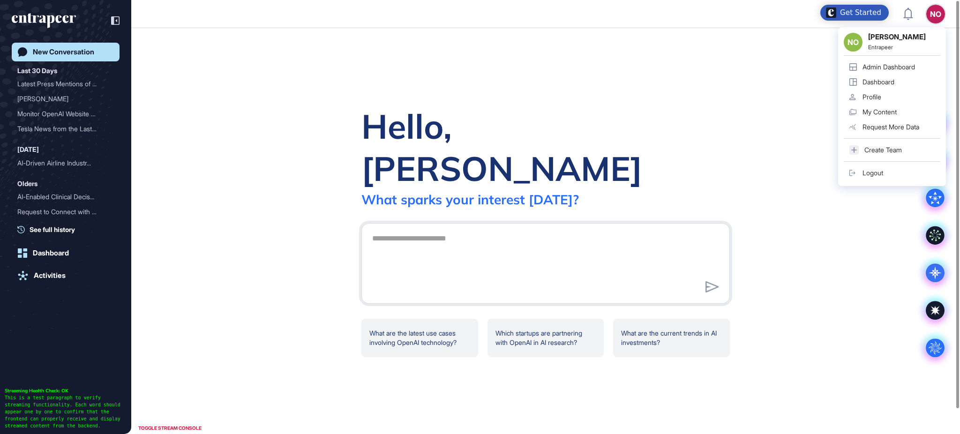
click at [904, 61] on link "Admin Dashboard" at bounding box center [892, 67] width 97 height 15
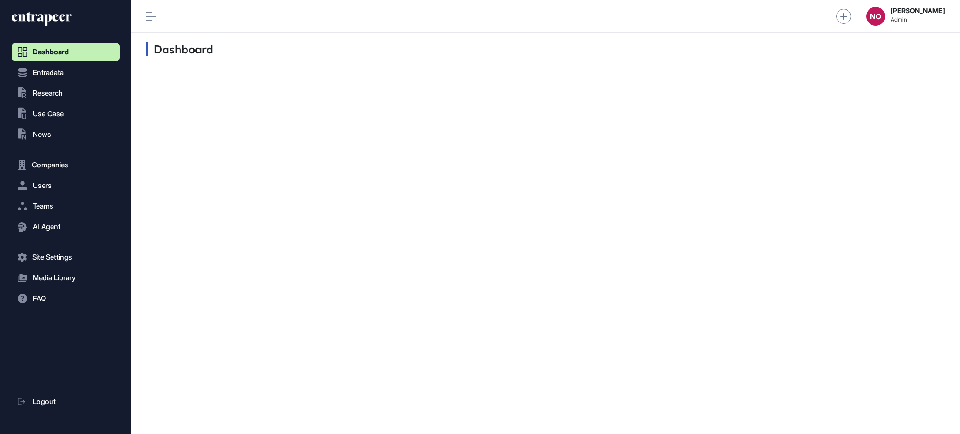
scroll to position [0, 0]
click at [54, 156] on button "Entradata" at bounding box center [66, 165] width 108 height 19
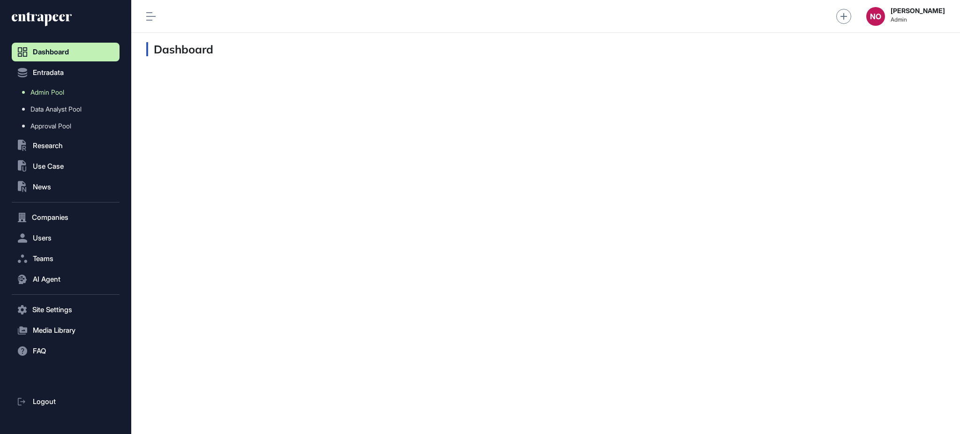
click at [60, 92] on span "Admin Pool" at bounding box center [47, 93] width 34 height 8
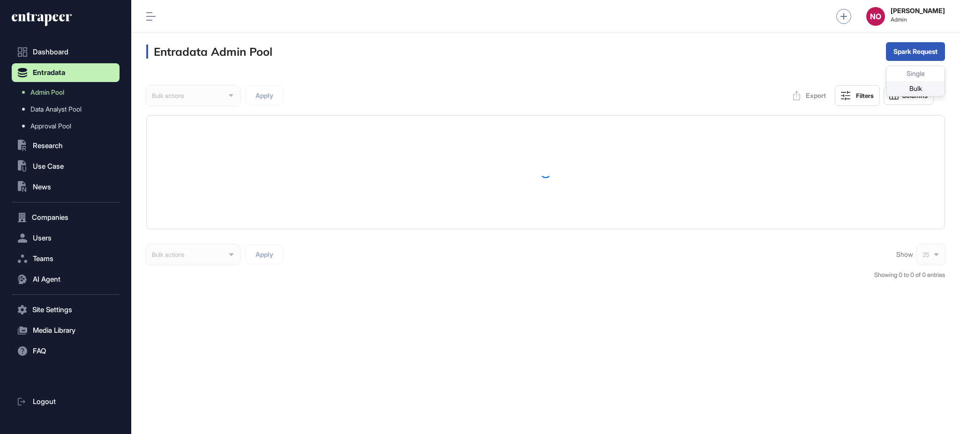
click at [918, 86] on div "Bulk" at bounding box center [916, 88] width 58 height 15
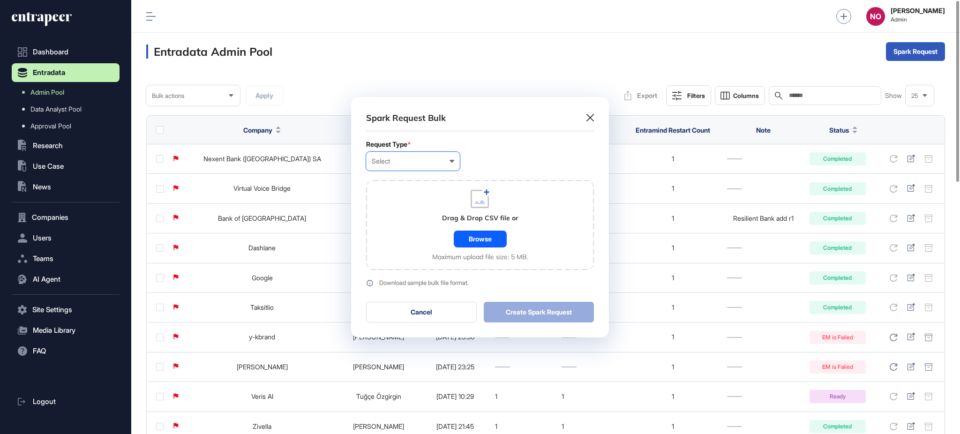
scroll to position [0, 4]
click at [0, 0] on div "Company" at bounding box center [0, 0] width 0 height 0
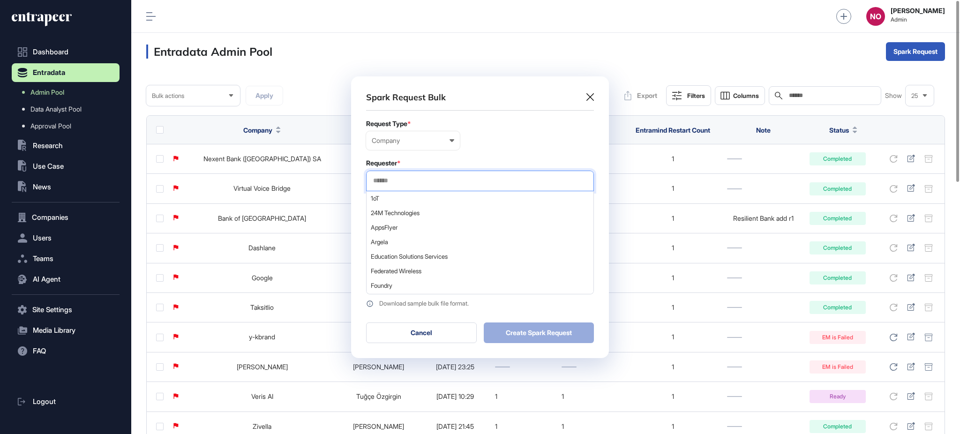
click at [412, 183] on input "text" at bounding box center [480, 181] width 216 height 8
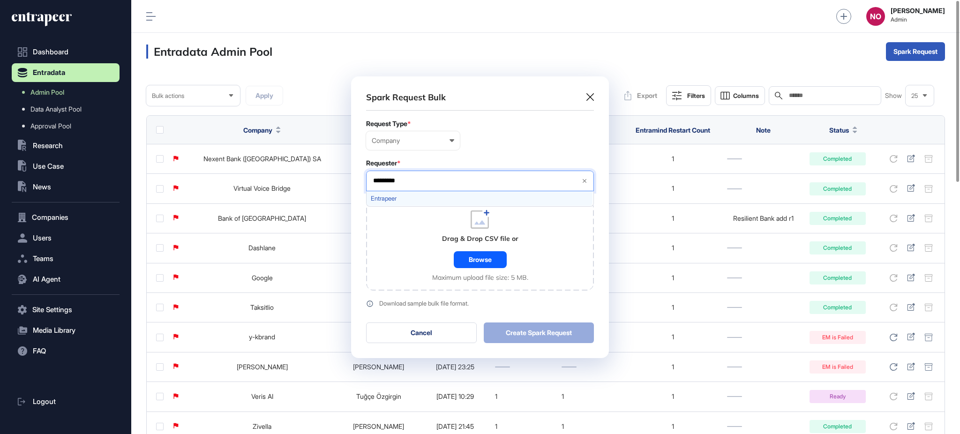
type input "*********"
click at [409, 197] on span "Entrapeer" at bounding box center [480, 198] width 218 height 7
click at [416, 269] on div "Drag & Drop CSV file or Browse Maximum upload file size: 5 MB." at bounding box center [480, 246] width 228 height 90
click at [497, 256] on div "Browse" at bounding box center [480, 259] width 53 height 17
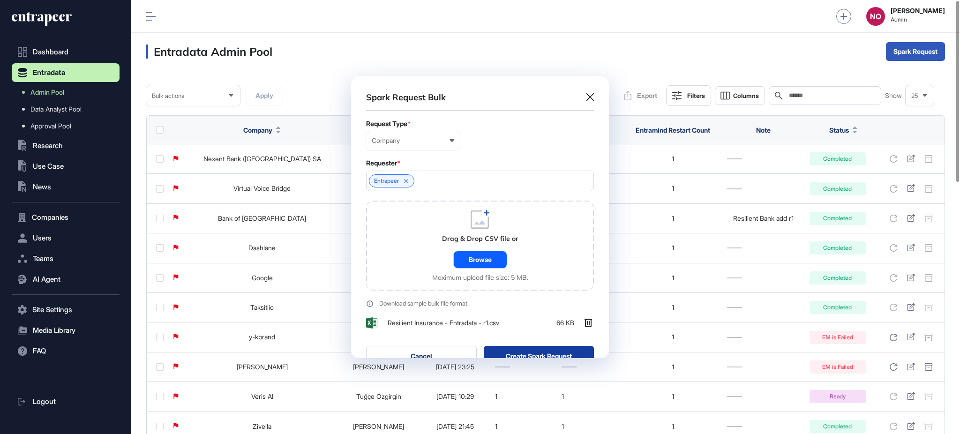
scroll to position [305, 257]
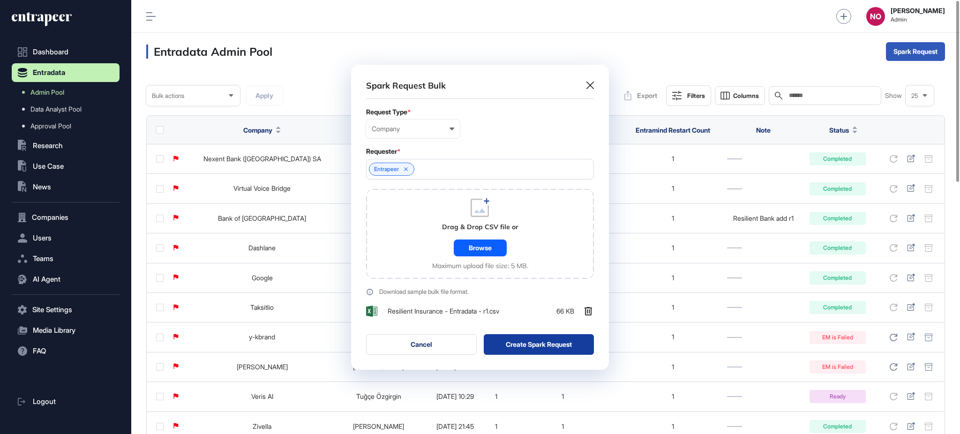
click at [528, 344] on button "Create Spark Request" at bounding box center [539, 344] width 111 height 21
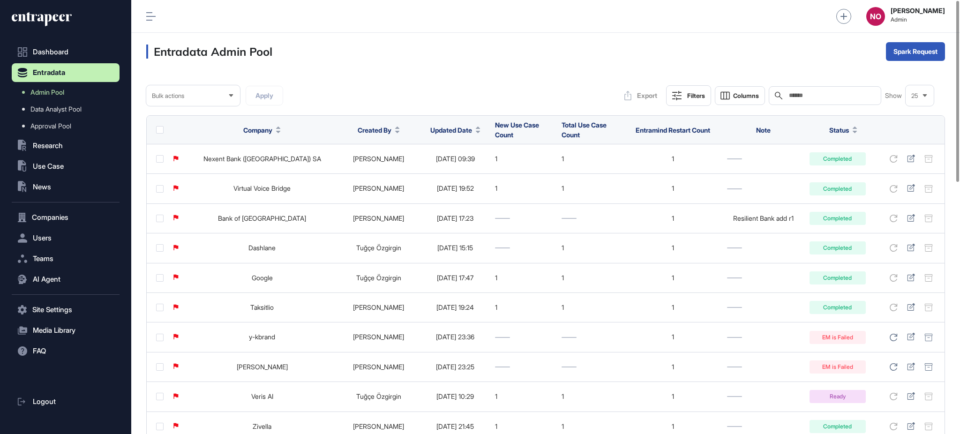
drag, startPoint x: 473, startPoint y: 128, endPoint x: 473, endPoint y: 138, distance: 9.4
click at [476, 128] on icon at bounding box center [478, 128] width 4 height 2
click at [467, 169] on span "Sort Descending" at bounding box center [464, 170] width 38 height 8
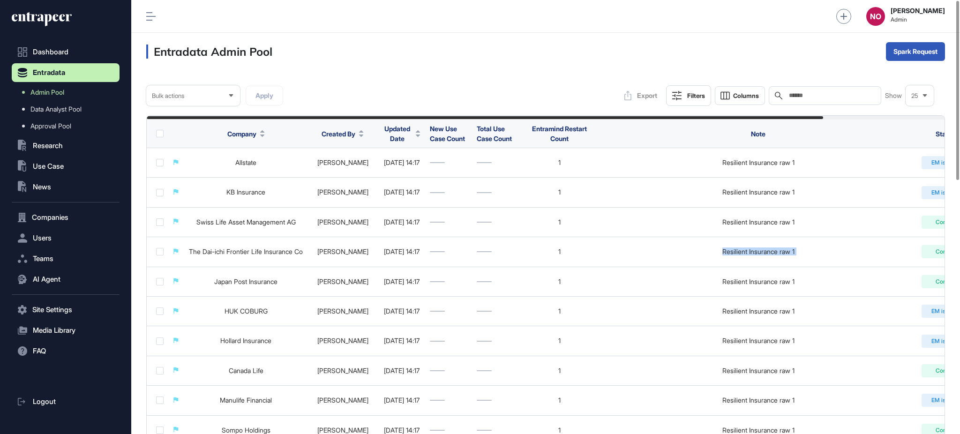
click at [637, 68] on div "Entradata Admin Pool Spark Request" at bounding box center [545, 52] width 829 height 38
click at [908, 52] on button "Spark Request" at bounding box center [915, 51] width 59 height 19
click at [910, 89] on div "Bulk" at bounding box center [916, 88] width 58 height 15
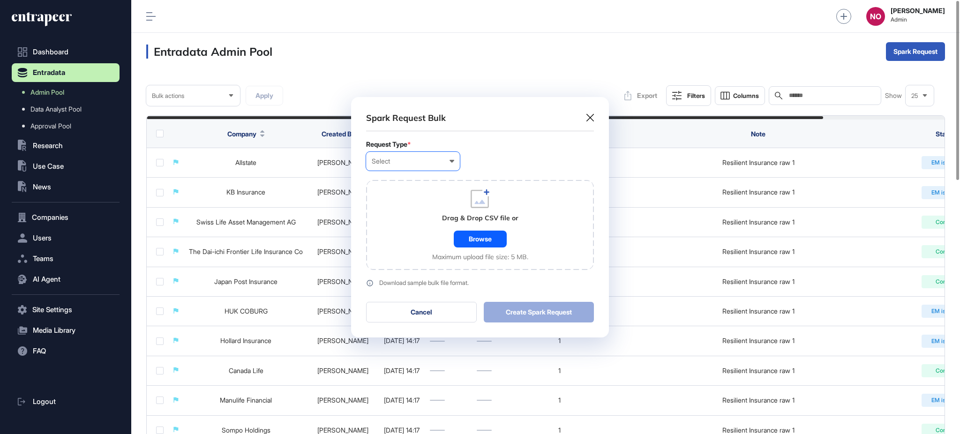
scroll to position [0, 4]
click at [388, 161] on div "Select" at bounding box center [413, 162] width 83 height 8
click at [0, 0] on div "Company" at bounding box center [0, 0] width 0 height 0
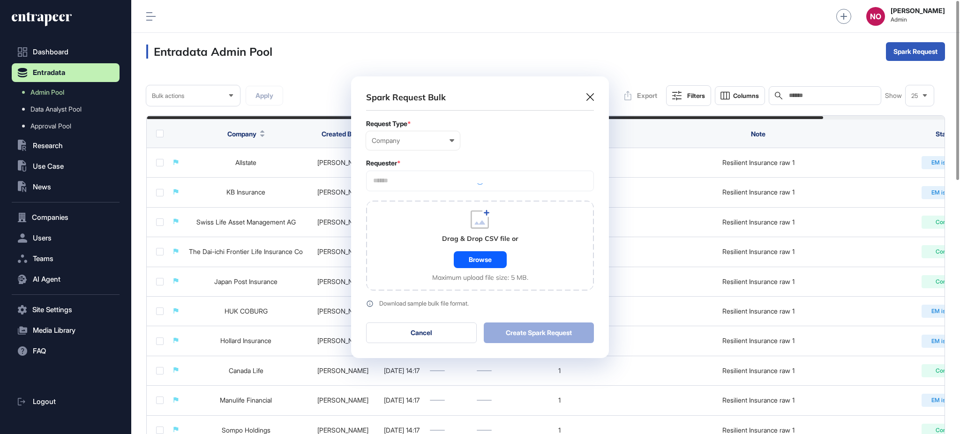
scroll to position [282, 257]
click at [401, 185] on div at bounding box center [480, 181] width 228 height 21
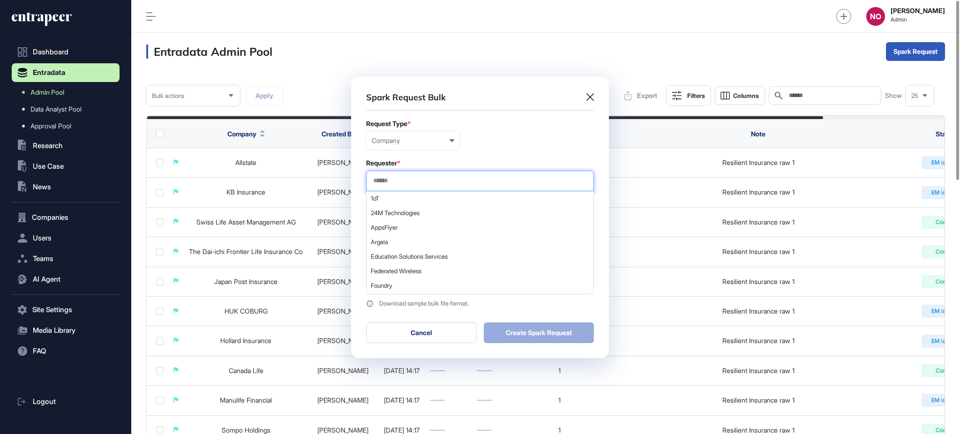
click at [402, 180] on input "text" at bounding box center [480, 181] width 216 height 8
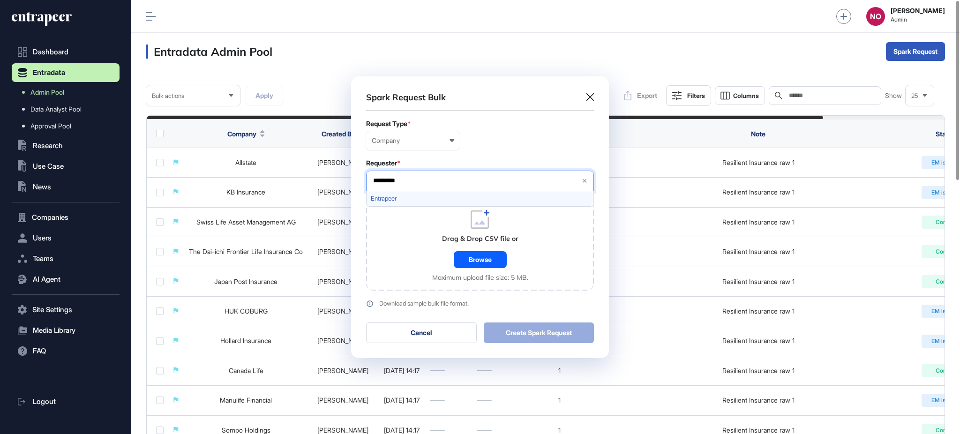
type input "*********"
click at [401, 195] on span "Entrapeer" at bounding box center [480, 198] width 218 height 7
click at [400, 257] on div "Drag & Drop CSV file or Browse Maximum upload file size: 5 MB." at bounding box center [480, 246] width 228 height 90
click at [468, 265] on div "Browse" at bounding box center [480, 259] width 53 height 17
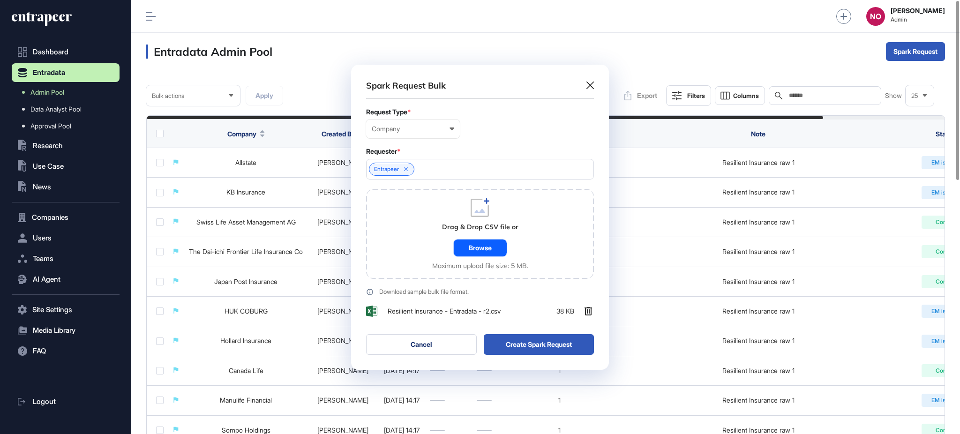
scroll to position [305, 257]
click at [528, 340] on button "Create Spark Request" at bounding box center [539, 344] width 111 height 21
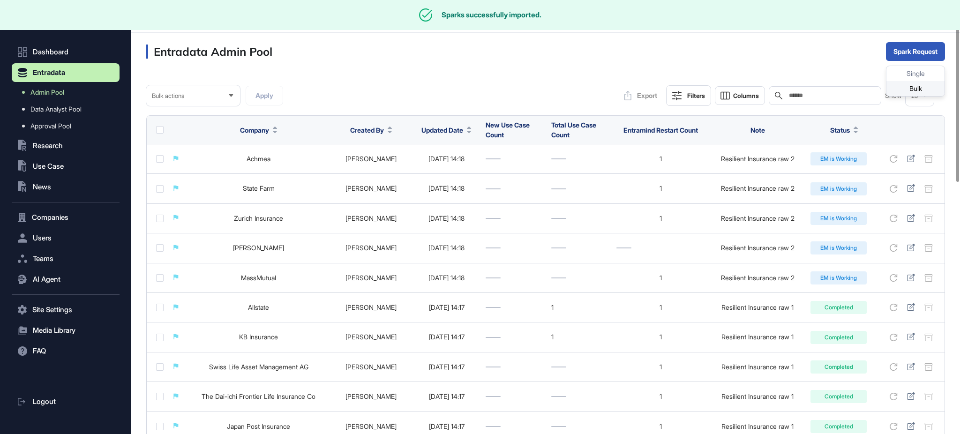
click at [921, 83] on div "Bulk" at bounding box center [916, 88] width 58 height 15
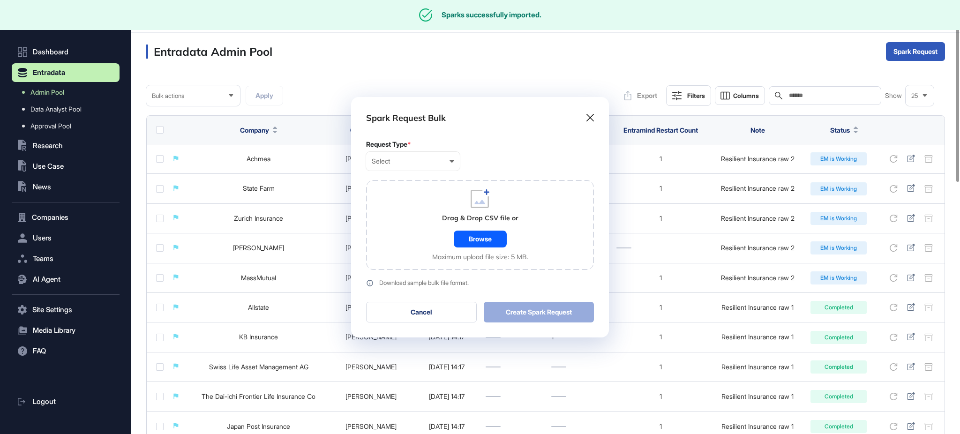
scroll to position [0, 4]
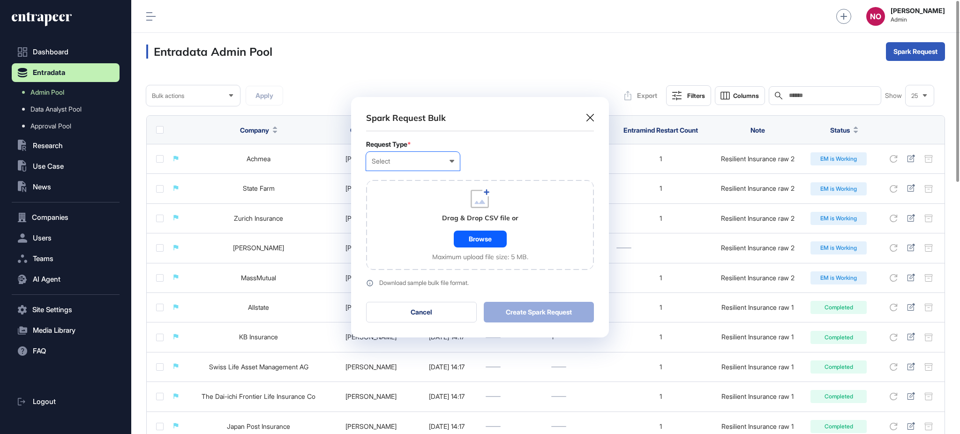
click at [433, 158] on div "Select" at bounding box center [413, 162] width 83 height 8
click at [0, 0] on div "Company" at bounding box center [0, 0] width 0 height 0
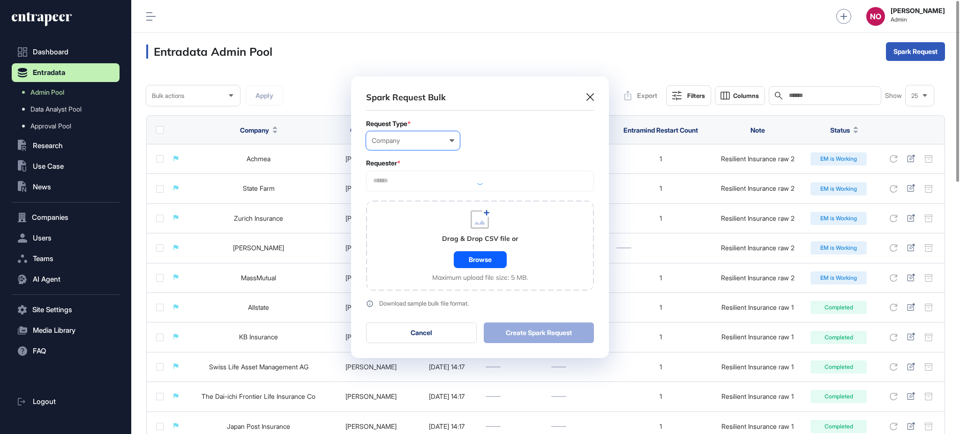
scroll to position [282, 257]
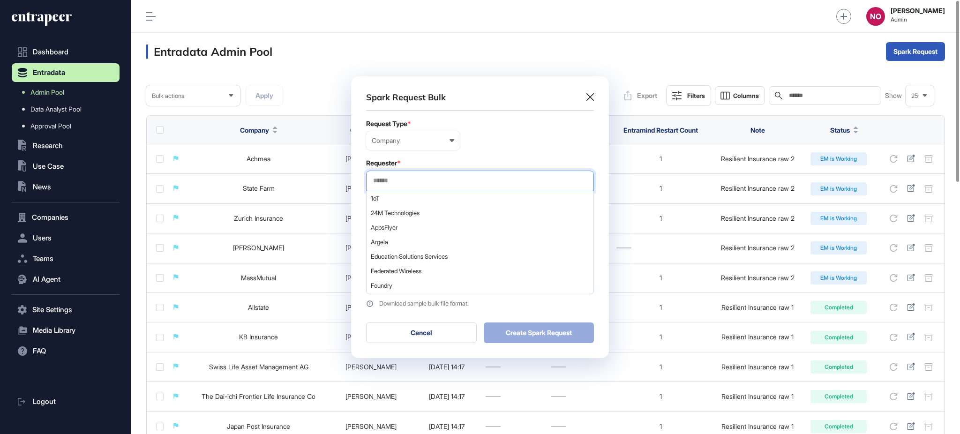
click at [407, 182] on input "text" at bounding box center [480, 181] width 216 height 8
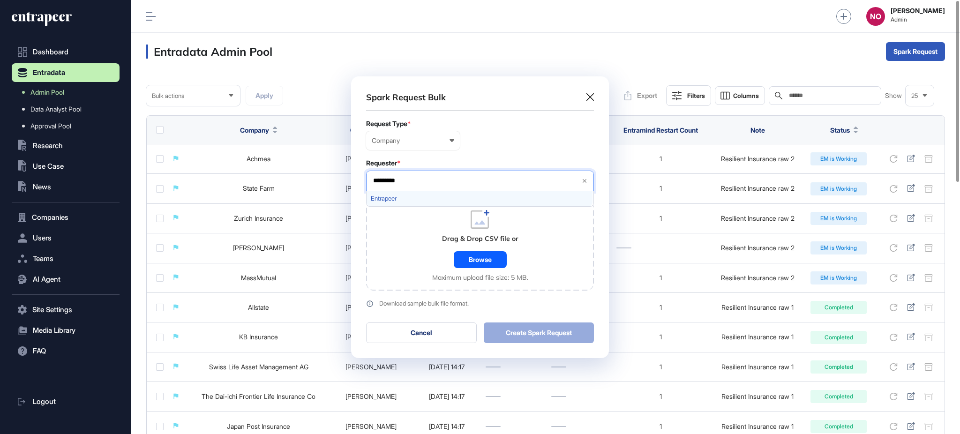
type input "*********"
click at [403, 193] on div "Entrapeer" at bounding box center [480, 198] width 226 height 15
click at [407, 243] on div "Drag & Drop CSV file or Browse Maximum upload file size: 5 MB." at bounding box center [480, 246] width 228 height 90
click at [482, 259] on div "Browse" at bounding box center [480, 259] width 53 height 17
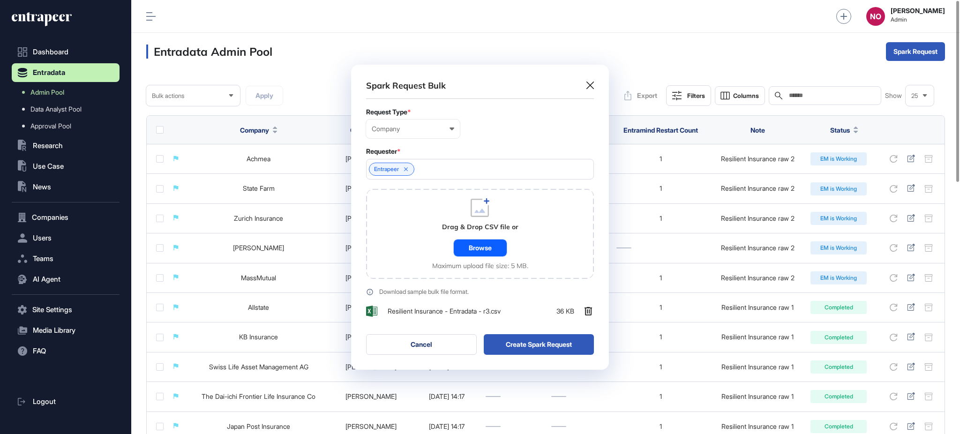
scroll to position [305, 257]
click at [540, 344] on button "Create Spark Request" at bounding box center [539, 344] width 111 height 21
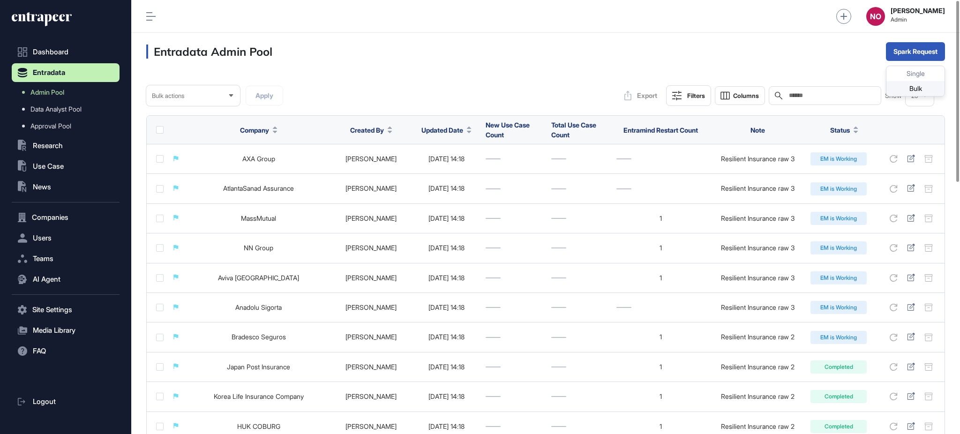
click at [909, 82] on div "Bulk" at bounding box center [916, 88] width 58 height 15
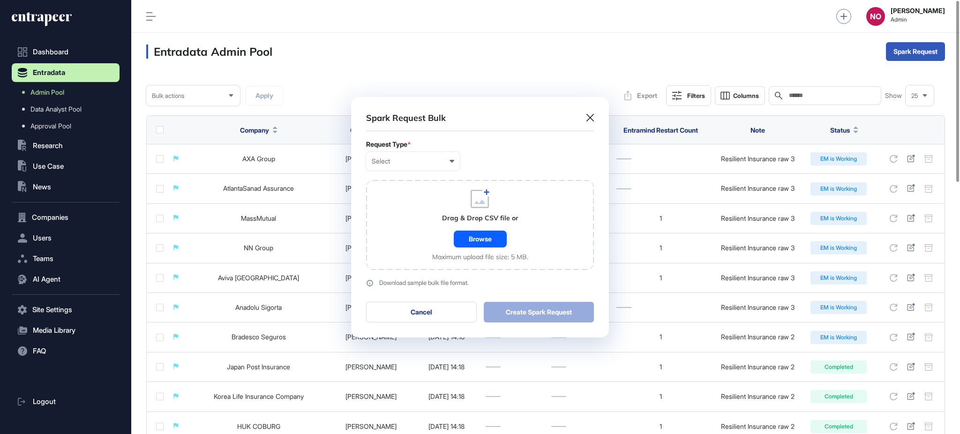
scroll to position [0, 4]
click at [403, 158] on div "Select" at bounding box center [413, 162] width 83 height 8
click at [0, 0] on div "Company" at bounding box center [0, 0] width 0 height 0
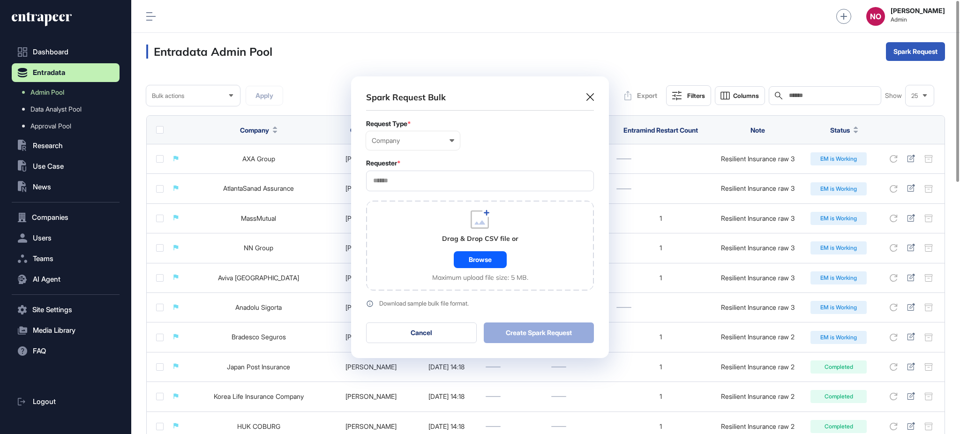
click at [418, 180] on input "text" at bounding box center [480, 181] width 216 height 8
type input "*********"
click at [419, 199] on span "Entrapeer" at bounding box center [480, 198] width 218 height 7
click at [409, 244] on div "Drag & Drop CSV file or Browse Maximum upload file size: 5 MB." at bounding box center [480, 246] width 228 height 90
click at [501, 259] on div "Browse" at bounding box center [480, 259] width 53 height 17
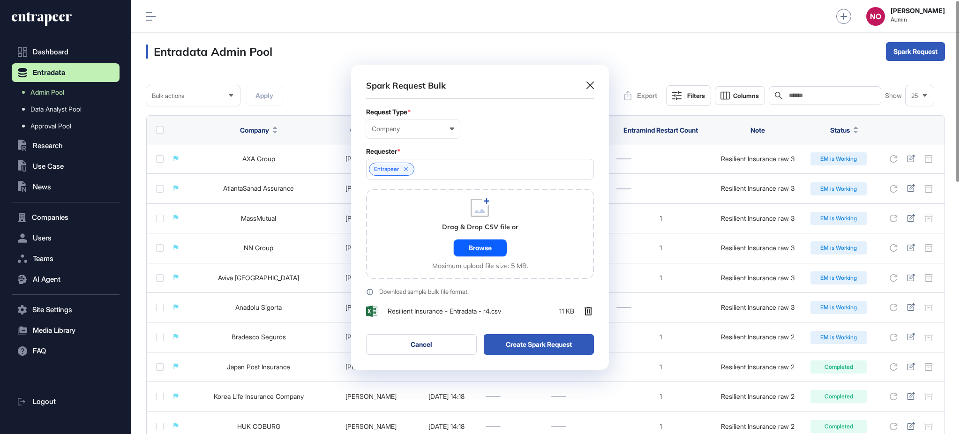
scroll to position [305, 257]
click at [543, 343] on button "Create Spark Request" at bounding box center [539, 344] width 111 height 21
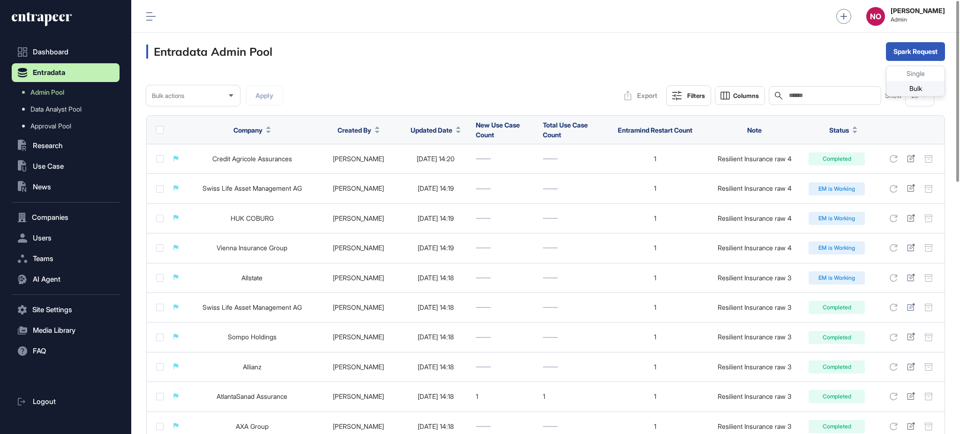
click at [908, 87] on div "Bulk" at bounding box center [916, 88] width 58 height 15
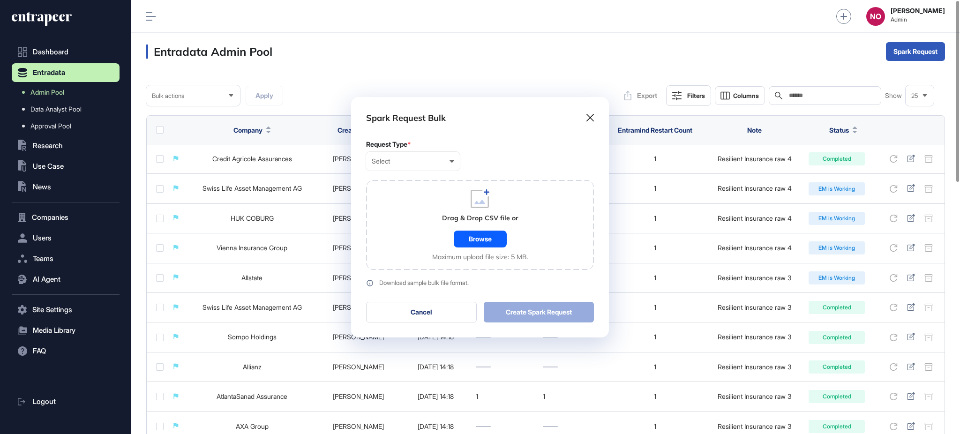
scroll to position [0, 4]
click at [451, 158] on div "Select" at bounding box center [413, 162] width 83 height 8
click at [0, 0] on div "Company" at bounding box center [0, 0] width 0 height 0
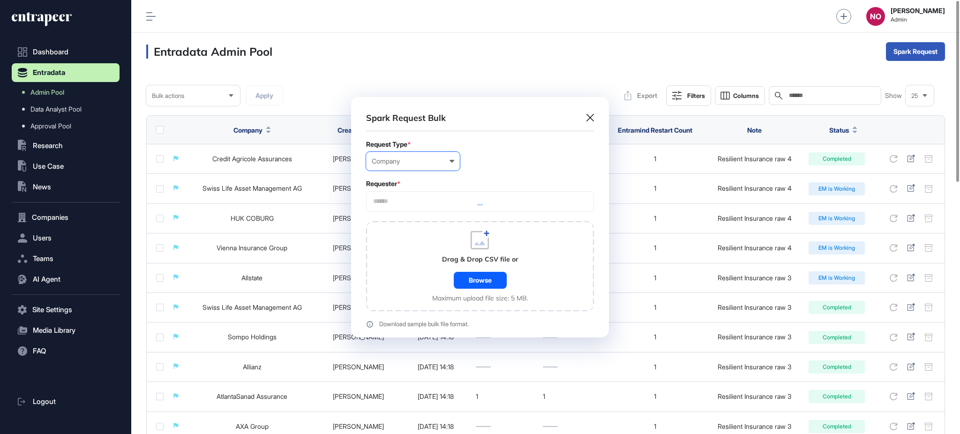
scroll to position [282, 257]
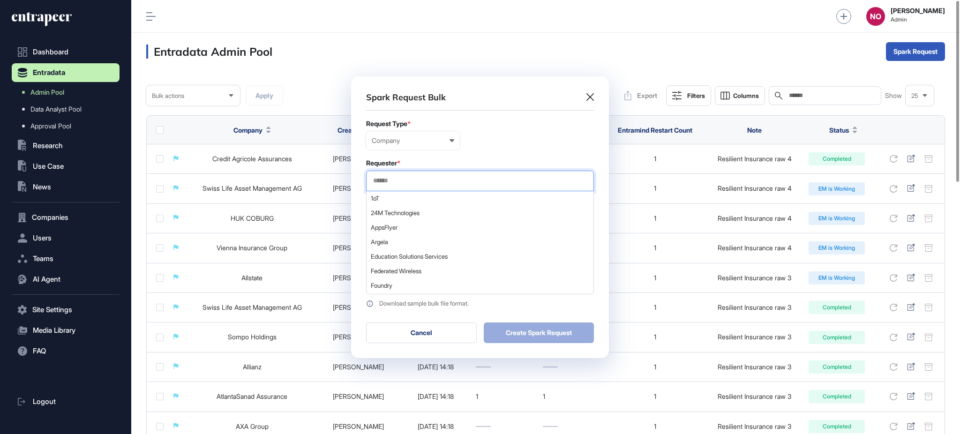
click at [414, 181] on input "text" at bounding box center [480, 181] width 216 height 8
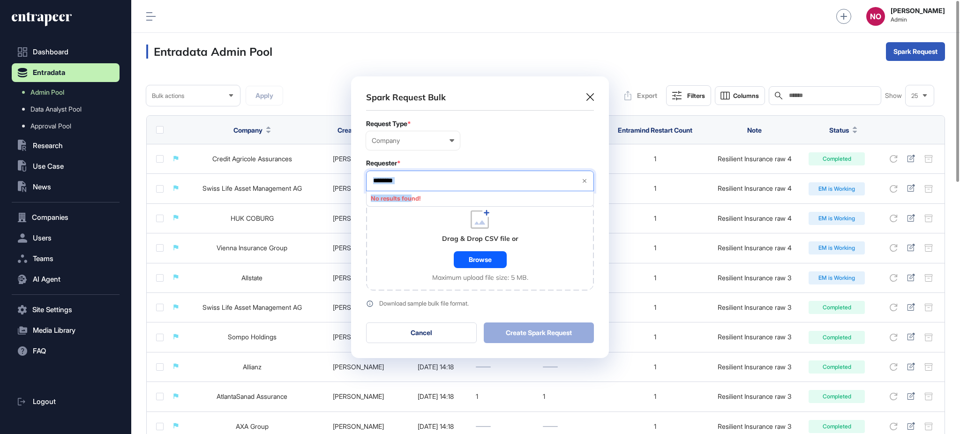
drag, startPoint x: 410, startPoint y: 198, endPoint x: 419, endPoint y: 178, distance: 22.5
click at [419, 177] on div "******** No results found!" at bounding box center [480, 181] width 228 height 21
click at [419, 178] on input "********" at bounding box center [473, 181] width 202 height 8
type input "*********"
click at [406, 194] on div "Entrapeer" at bounding box center [480, 198] width 226 height 15
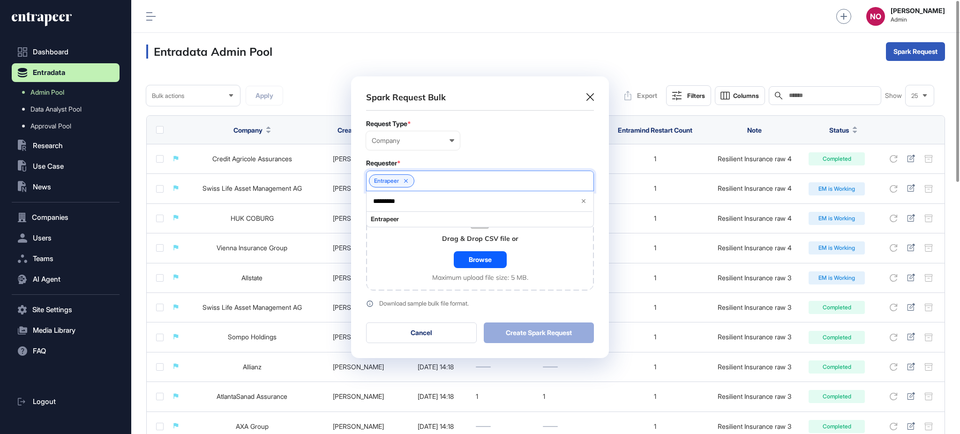
click at [409, 246] on div "Drag & Drop CSV file or Browse Maximum upload file size: 5 MB." at bounding box center [480, 246] width 228 height 90
click at [482, 268] on div "Drag & Drop CSV file or Browse Maximum upload file size: 5 MB." at bounding box center [480, 245] width 96 height 71
click at [489, 258] on div "Browse" at bounding box center [480, 259] width 53 height 17
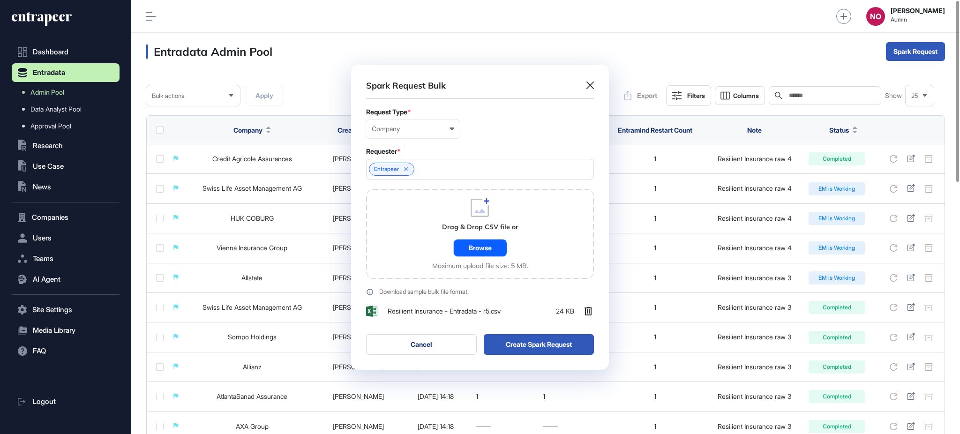
scroll to position [305, 257]
click at [536, 339] on button "Create Spark Request" at bounding box center [539, 344] width 111 height 21
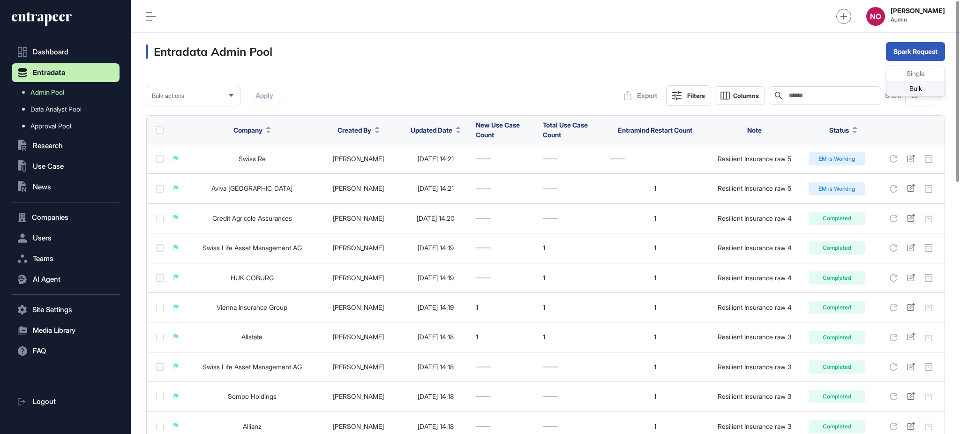
click at [927, 85] on div "Bulk" at bounding box center [916, 88] width 58 height 15
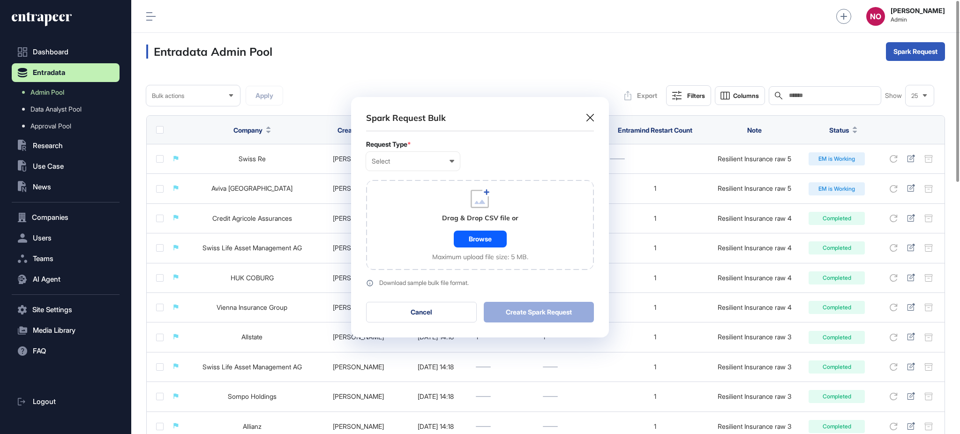
scroll to position [0, 4]
drag, startPoint x: 425, startPoint y: 161, endPoint x: 410, endPoint y: 173, distance: 18.4
click at [424, 162] on div "Select" at bounding box center [413, 162] width 83 height 8
click at [0, 0] on div "Company" at bounding box center [0, 0] width 0 height 0
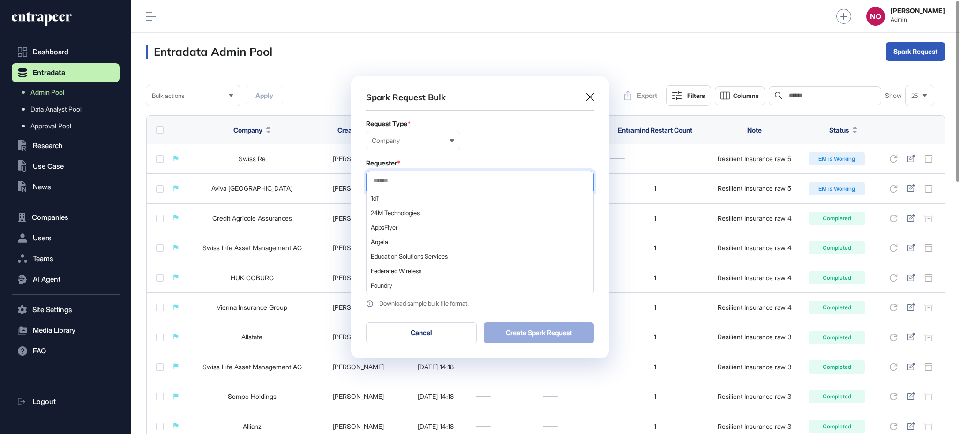
click at [403, 181] on input "text" at bounding box center [480, 181] width 216 height 8
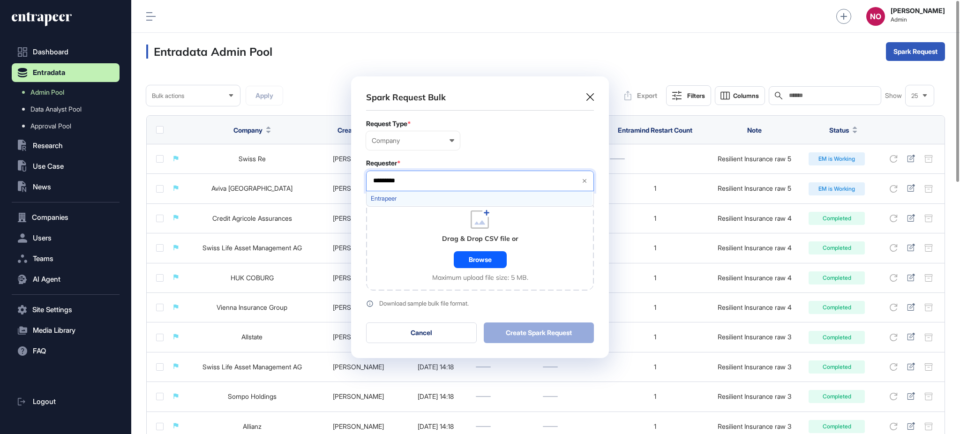
type input "*********"
click at [401, 199] on span "Entrapeer" at bounding box center [480, 198] width 218 height 7
click at [396, 251] on div "Drag & Drop CSV file or Browse Maximum upload file size: 5 MB." at bounding box center [480, 246] width 228 height 90
click at [478, 263] on div "Browse" at bounding box center [480, 259] width 53 height 17
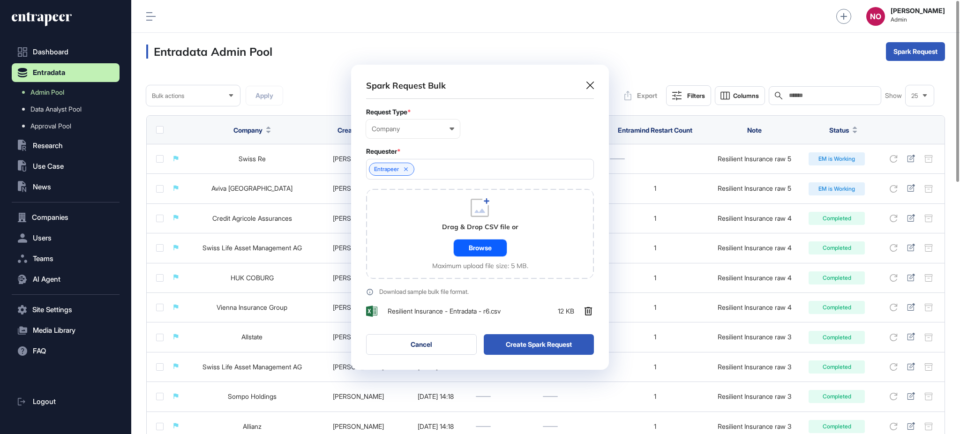
scroll to position [305, 257]
click at [558, 342] on button "Create Spark Request" at bounding box center [539, 344] width 111 height 21
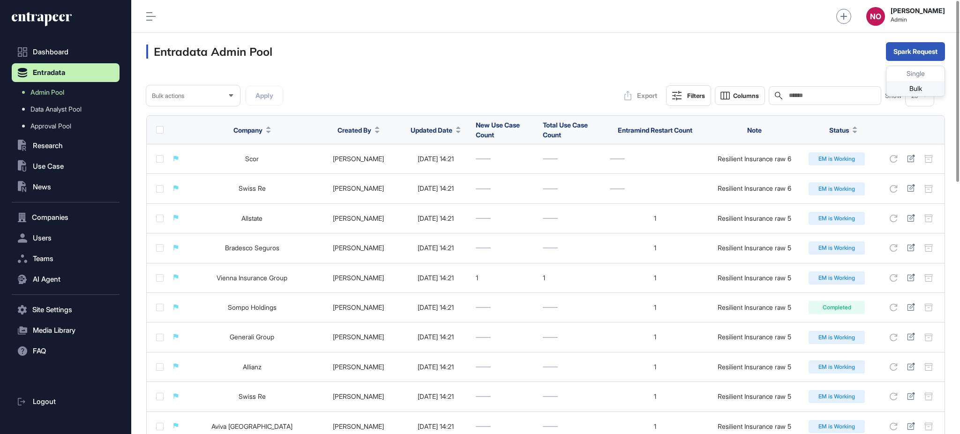
click at [926, 83] on div "Bulk" at bounding box center [916, 88] width 58 height 15
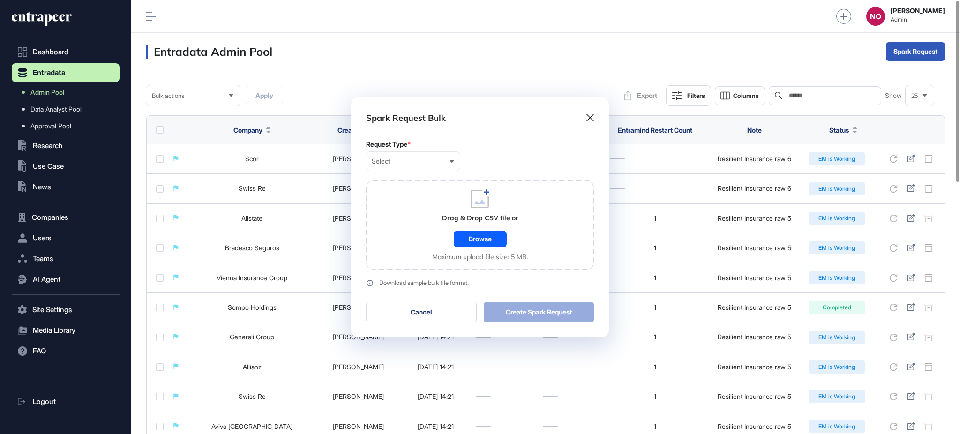
scroll to position [0, 4]
click at [419, 165] on div "Select" at bounding box center [413, 162] width 83 height 8
click at [0, 0] on div "Company" at bounding box center [0, 0] width 0 height 0
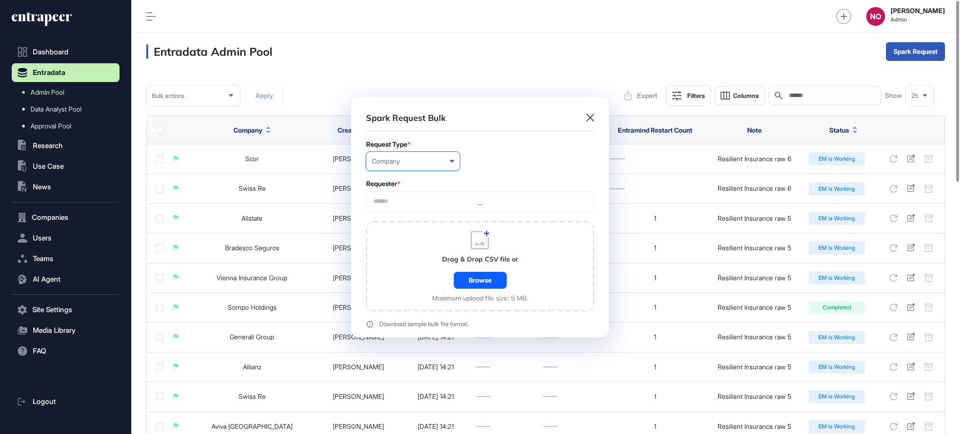
scroll to position [282, 257]
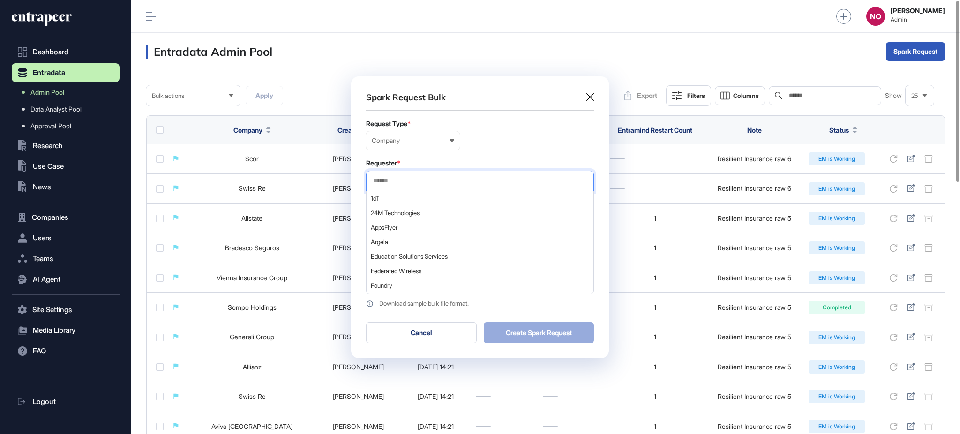
click at [422, 179] on input "text" at bounding box center [480, 181] width 216 height 8
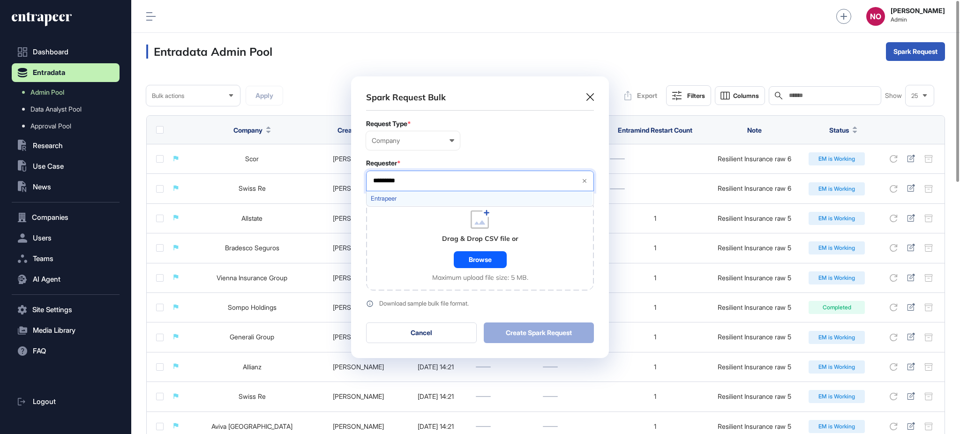
type input "*********"
click at [390, 192] on div "Entrapeer" at bounding box center [480, 198] width 226 height 15
click at [406, 238] on div "Drag & Drop CSV file or Browse Maximum upload file size: 5 MB." at bounding box center [480, 246] width 228 height 90
click at [463, 259] on div "Browse" at bounding box center [480, 259] width 53 height 17
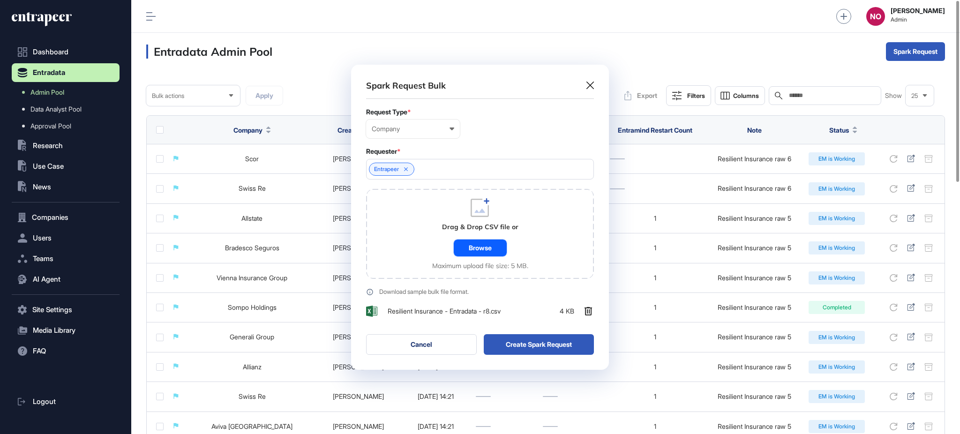
scroll to position [305, 257]
click at [534, 350] on button "Create Spark Request" at bounding box center [539, 344] width 111 height 21
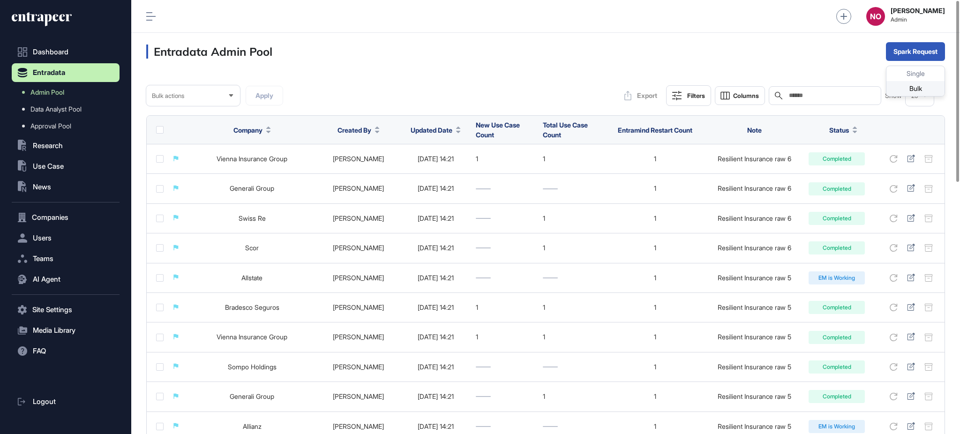
click at [912, 90] on div "Bulk" at bounding box center [916, 88] width 58 height 15
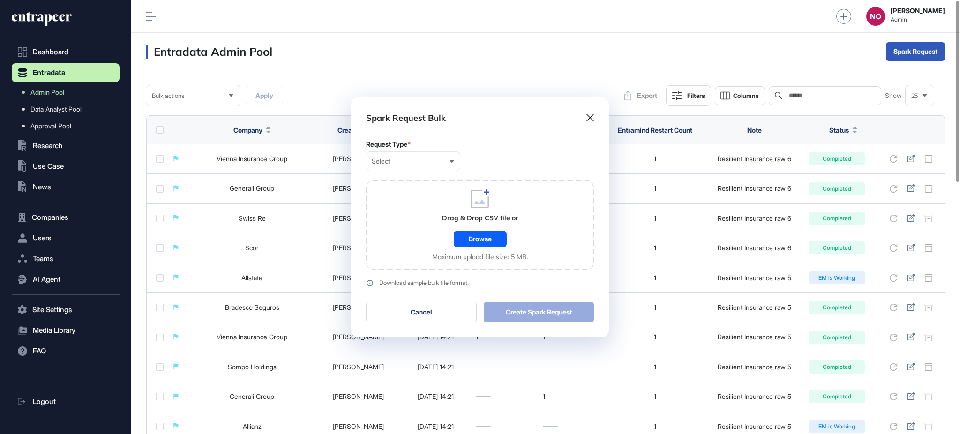
scroll to position [0, 4]
click at [438, 163] on div "Select" at bounding box center [413, 162] width 83 height 8
click at [0, 0] on div "Company" at bounding box center [0, 0] width 0 height 0
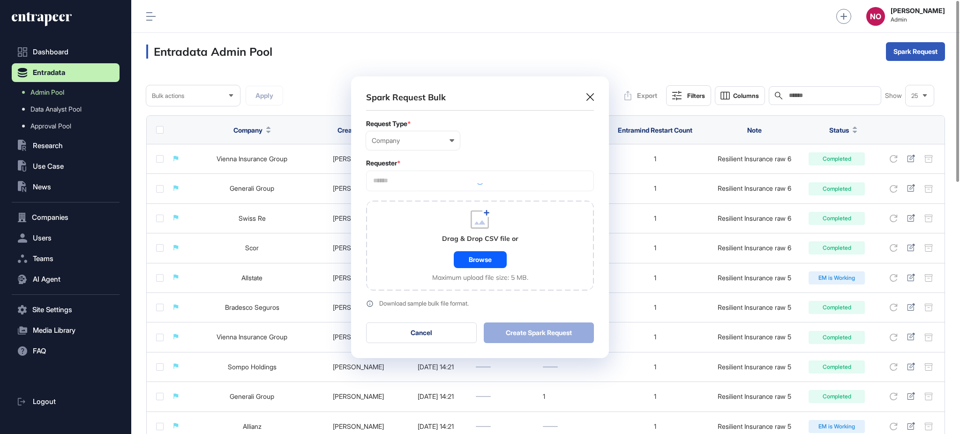
scroll to position [282, 257]
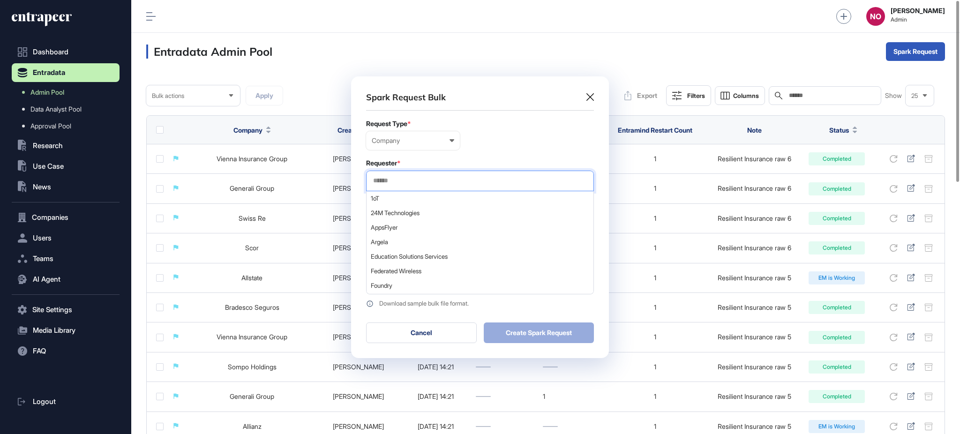
click at [409, 184] on input "text" at bounding box center [480, 181] width 216 height 8
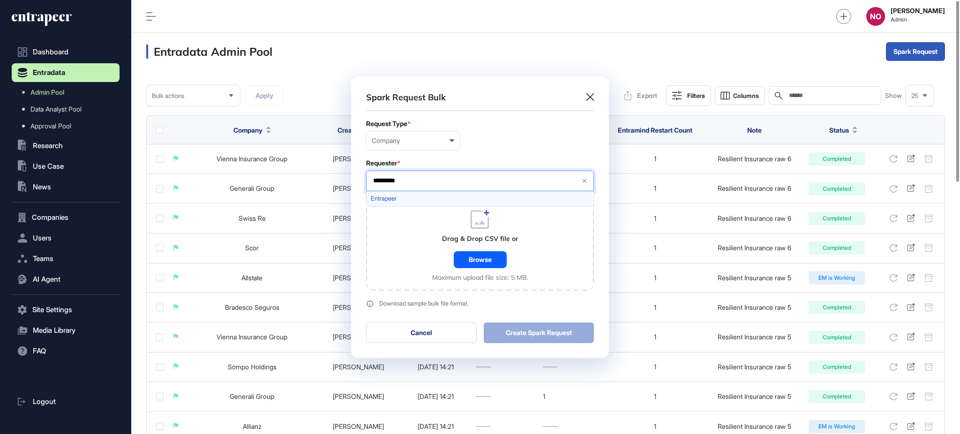
type input "*********"
drag, startPoint x: 399, startPoint y: 198, endPoint x: 399, endPoint y: 220, distance: 22.0
click at [399, 198] on span "Entrapeer" at bounding box center [480, 198] width 218 height 7
click at [396, 239] on div "Drag & Drop CSV file or Browse Maximum upload file size: 5 MB." at bounding box center [480, 246] width 228 height 90
click at [468, 257] on div "Browse" at bounding box center [480, 259] width 53 height 17
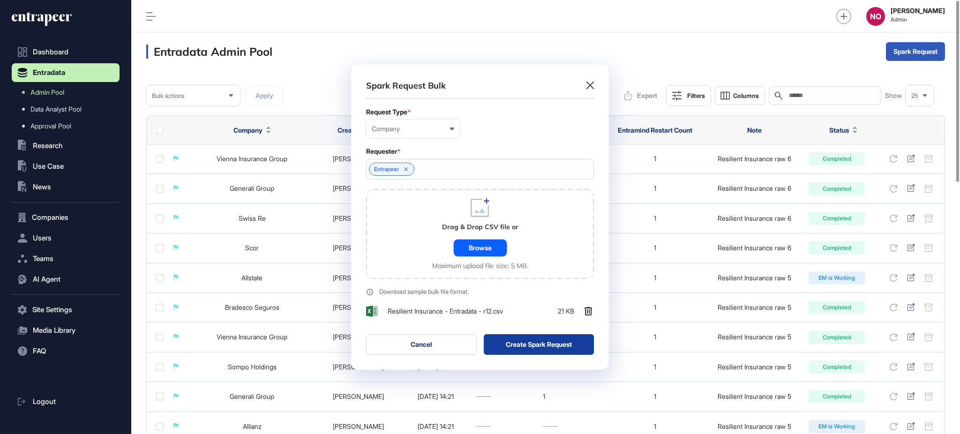
scroll to position [305, 257]
click at [555, 343] on button "Create Spark Request" at bounding box center [539, 344] width 111 height 21
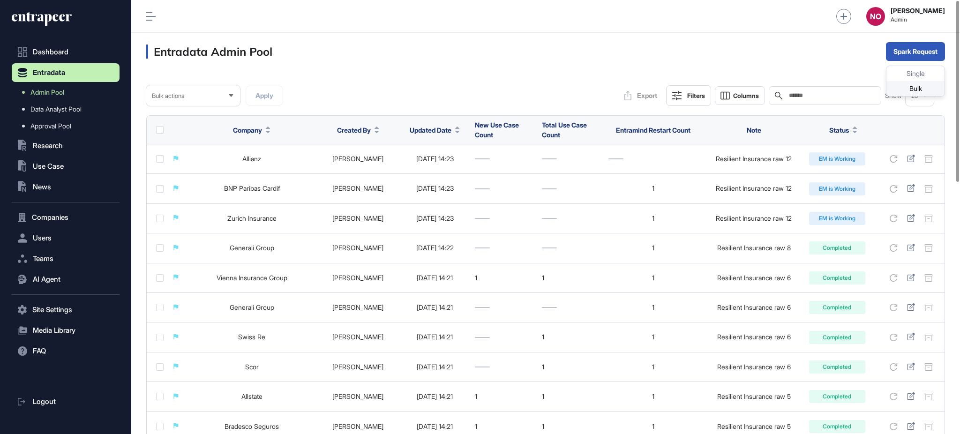
click at [925, 81] on div "Single" at bounding box center [916, 88] width 58 height 15
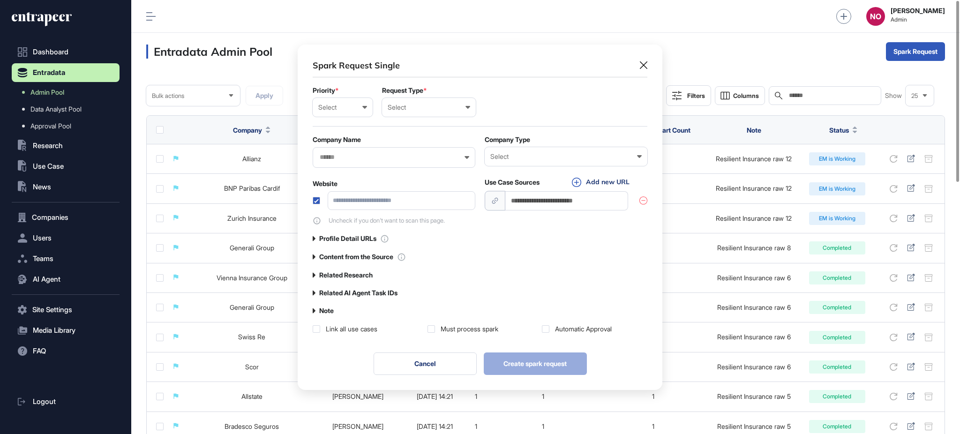
scroll to position [0, 4]
click at [424, 369] on button "Cancel" at bounding box center [425, 364] width 103 height 23
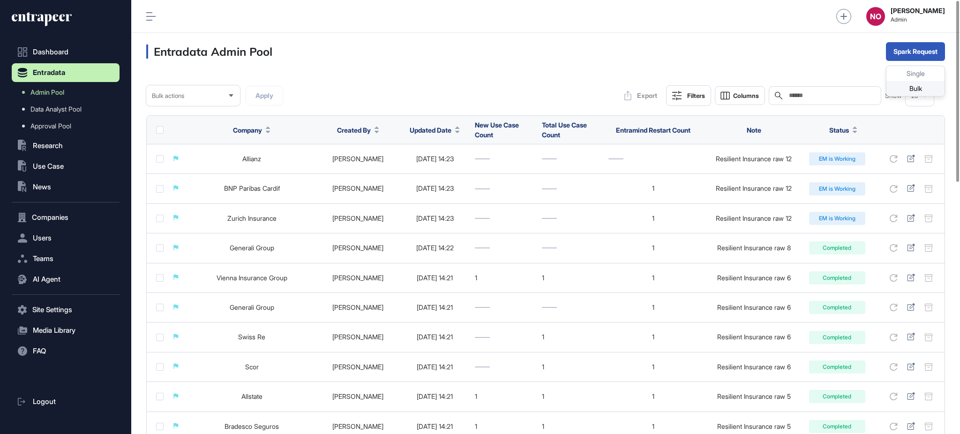
click at [910, 88] on div "Bulk" at bounding box center [916, 88] width 58 height 15
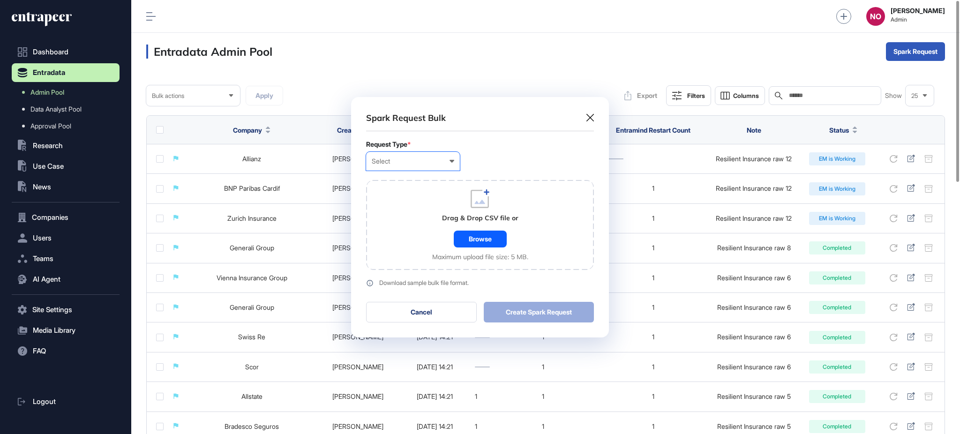
click at [416, 158] on div "Select" at bounding box center [413, 162] width 83 height 8
drag, startPoint x: 406, startPoint y: 183, endPoint x: 406, endPoint y: 201, distance: 18.3
click at [0, 0] on div "User Company Customer Request ID" at bounding box center [0, 0] width 0 height 0
click at [0, 0] on div "Company" at bounding box center [0, 0] width 0 height 0
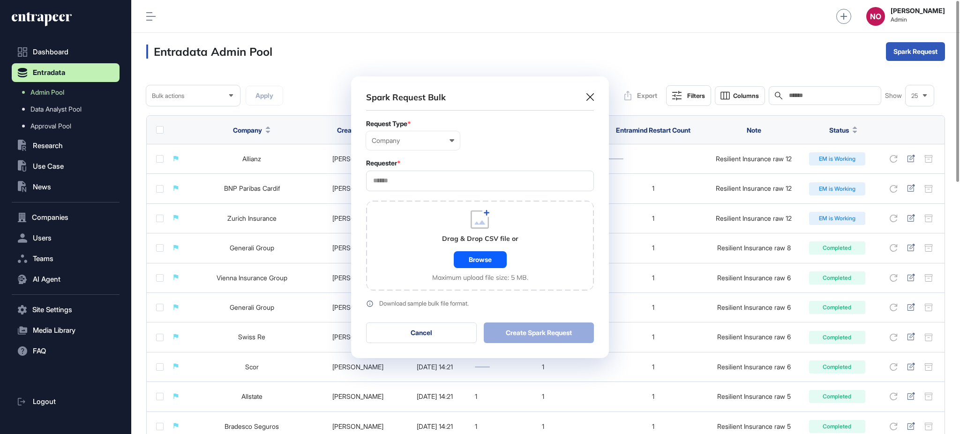
click at [430, 175] on div at bounding box center [480, 181] width 228 height 21
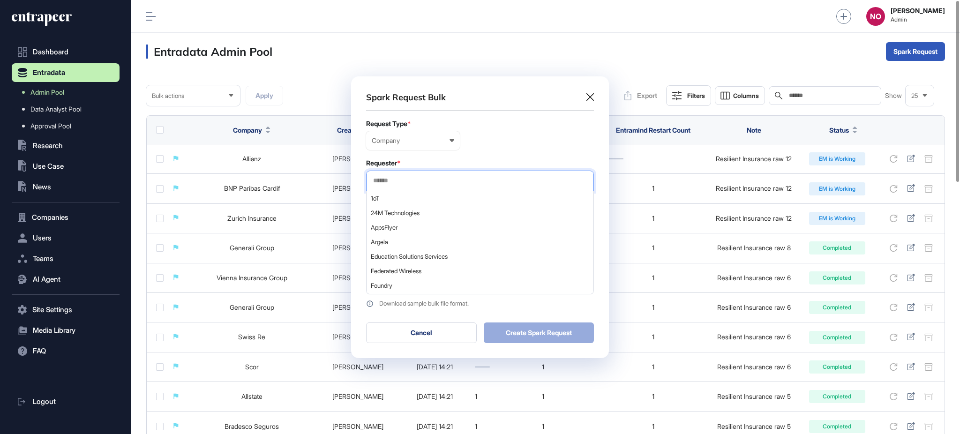
click at [426, 184] on input "text" at bounding box center [480, 181] width 216 height 8
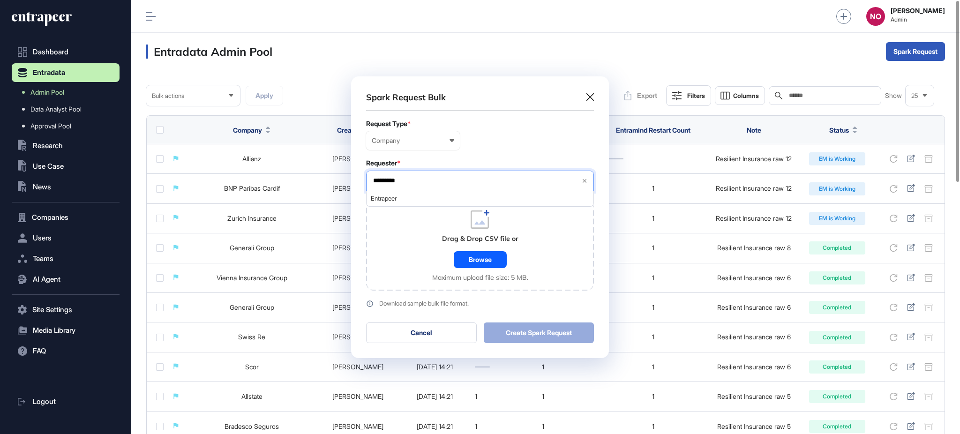
type input "*********"
click at [403, 203] on div "Entrapeer" at bounding box center [480, 198] width 226 height 15
click at [404, 259] on div "Drag & Drop CSV file or Browse Maximum upload file size: 5 MB." at bounding box center [480, 246] width 228 height 90
click at [488, 251] on div "Browse" at bounding box center [480, 259] width 53 height 17
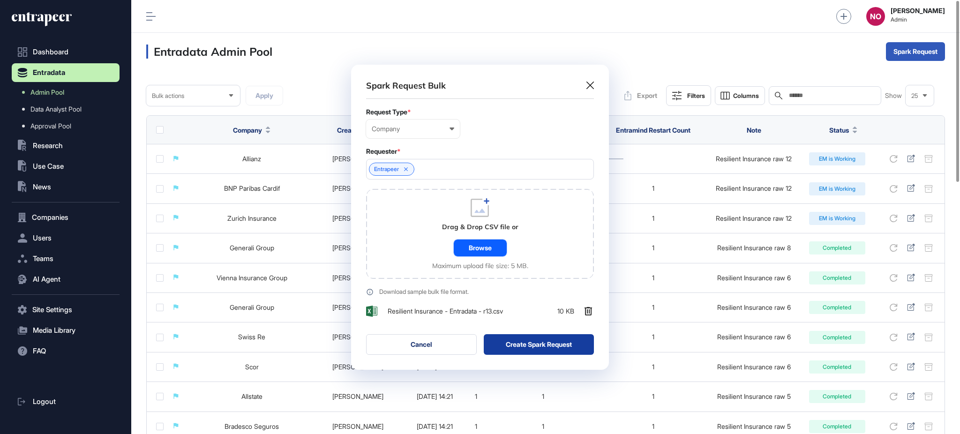
scroll to position [305, 257]
click at [550, 349] on button "Create Spark Request" at bounding box center [539, 344] width 111 height 21
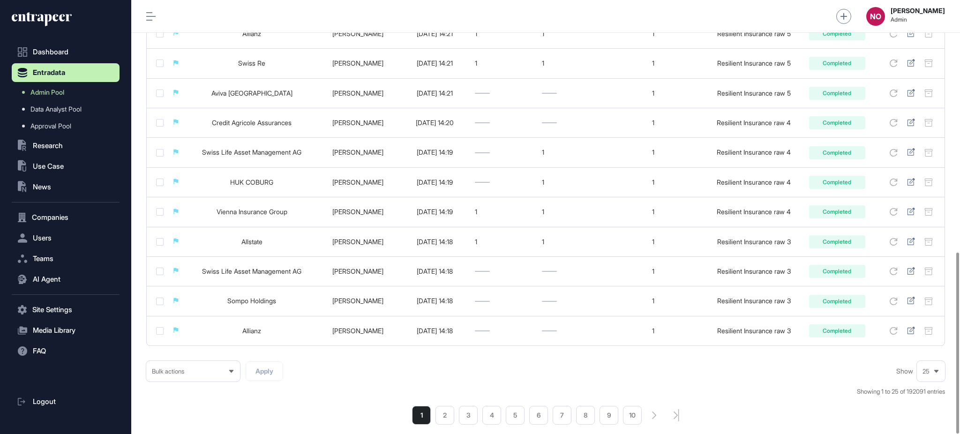
scroll to position [604, 0]
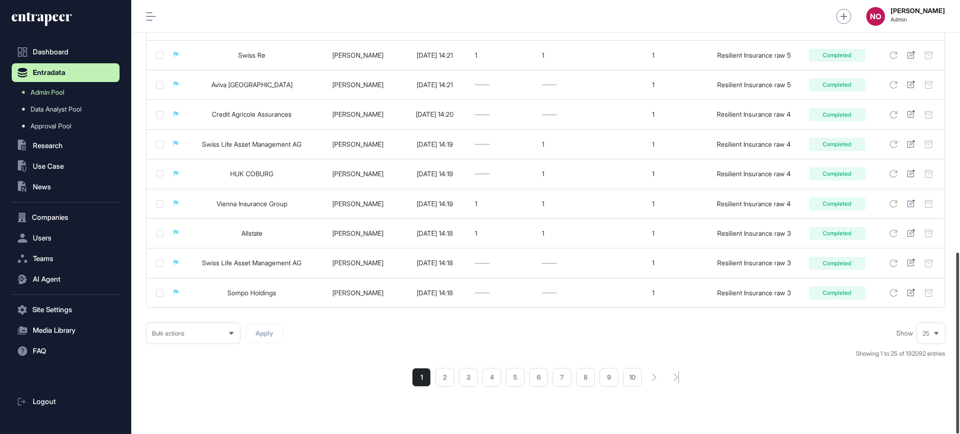
scroll to position [604, 0]
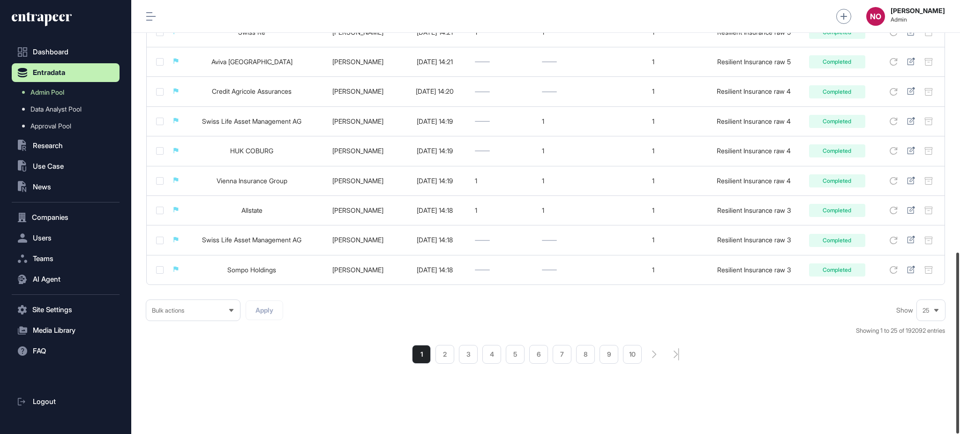
drag, startPoint x: 959, startPoint y: 130, endPoint x: 959, endPoint y: 395, distance: 264.9
click at [959, 395] on div at bounding box center [958, 343] width 3 height 181
click at [447, 357] on li "2" at bounding box center [445, 354] width 19 height 19
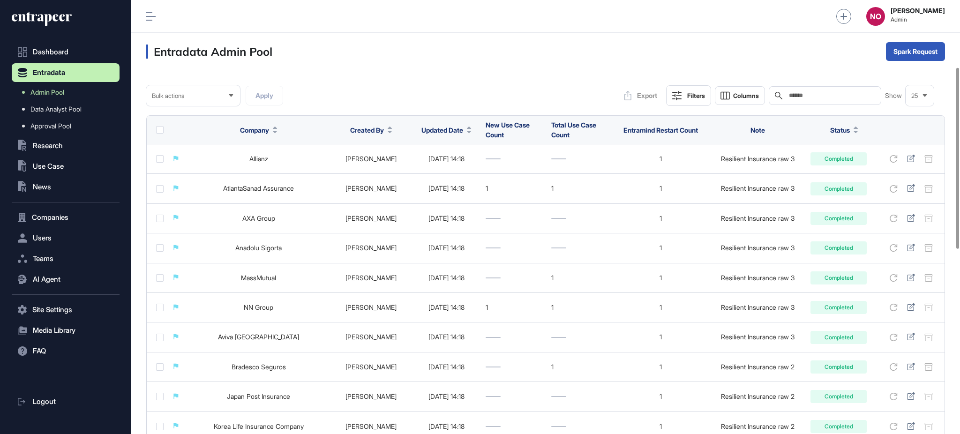
scroll to position [604, 0]
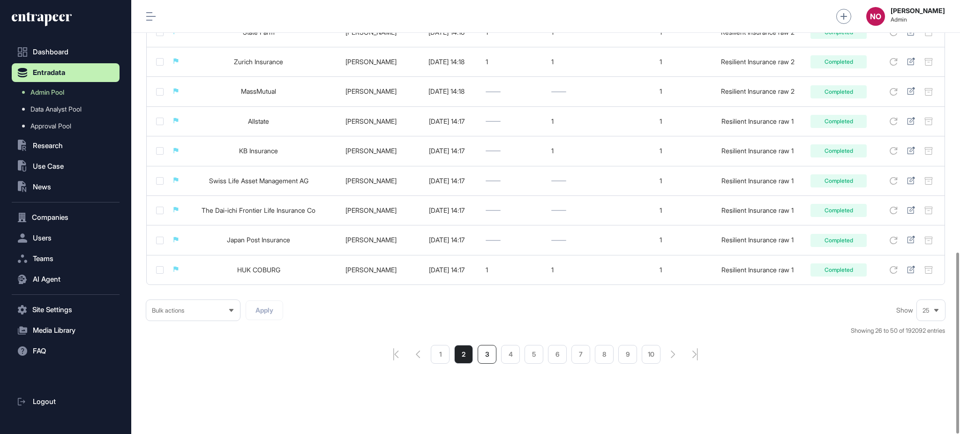
click at [486, 358] on li "3" at bounding box center [487, 354] width 19 height 19
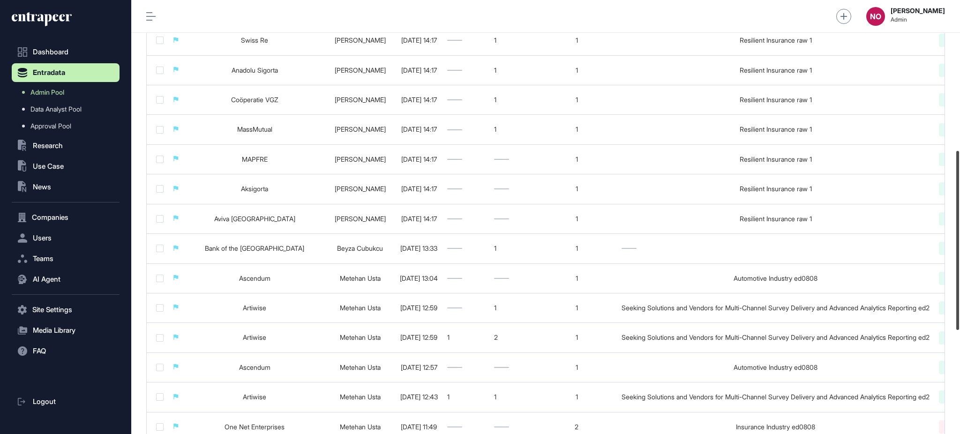
scroll to position [354, 0]
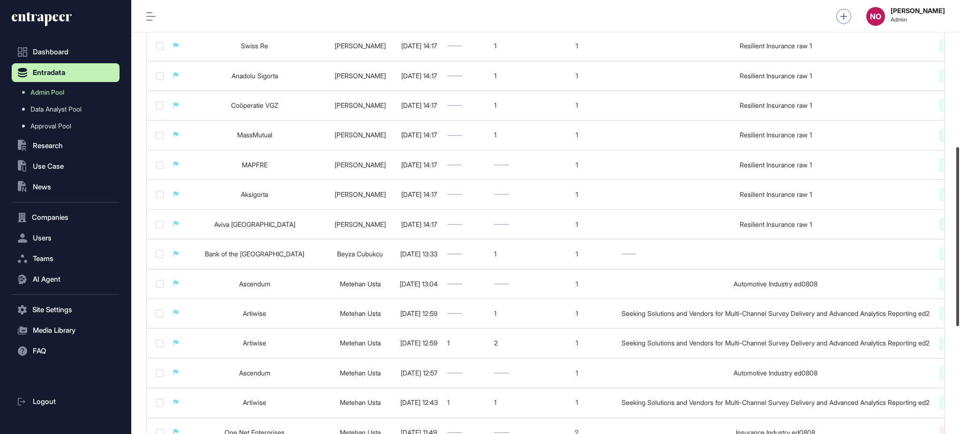
drag, startPoint x: 959, startPoint y: 322, endPoint x: 959, endPoint y: 218, distance: 104.6
click at [959, 218] on div at bounding box center [958, 236] width 3 height 179
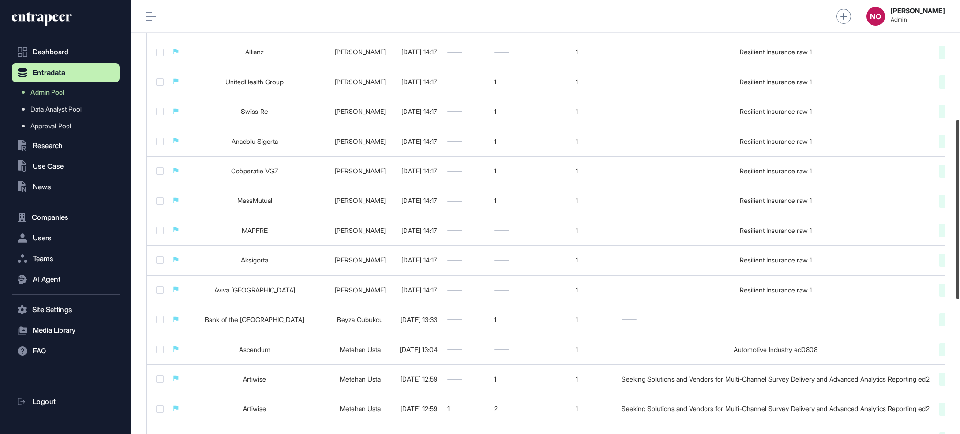
scroll to position [277, 0]
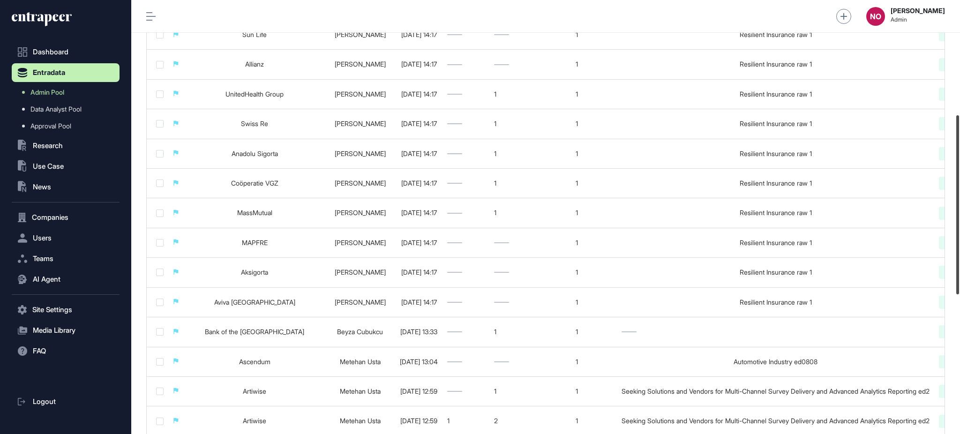
drag, startPoint x: 959, startPoint y: 275, endPoint x: 959, endPoint y: 247, distance: 28.6
click at [959, 247] on div at bounding box center [958, 204] width 3 height 179
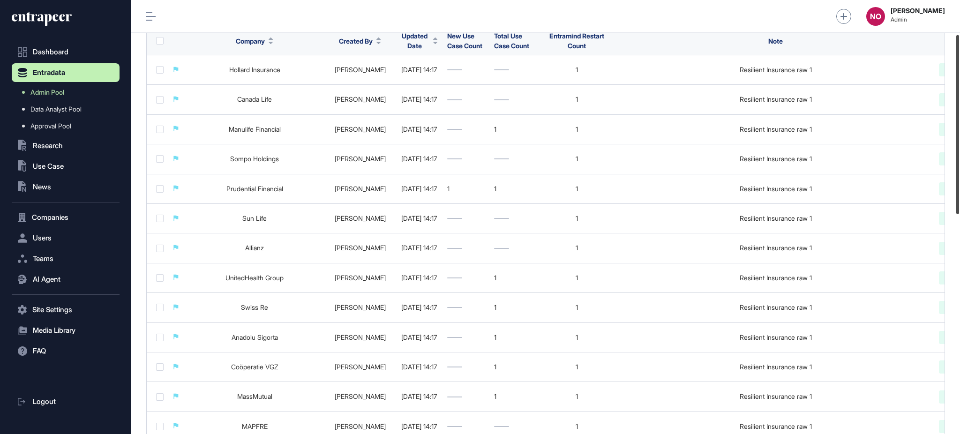
scroll to position [80, 0]
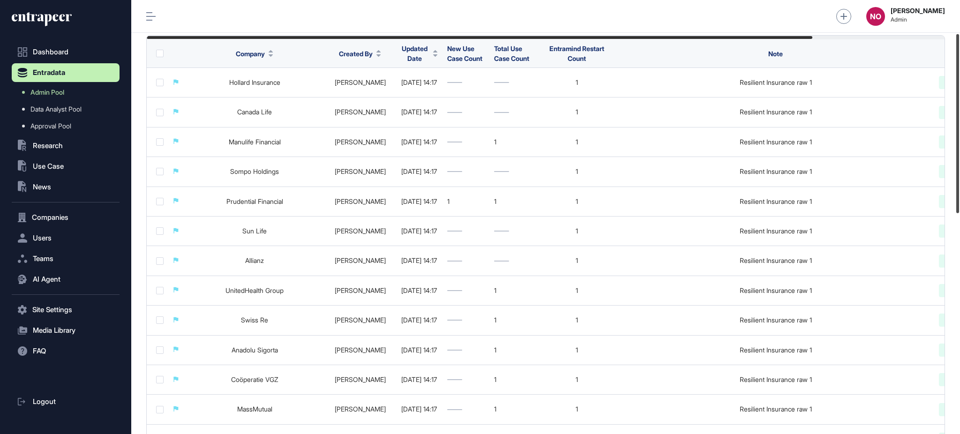
drag, startPoint x: 959, startPoint y: 261, endPoint x: 959, endPoint y: 181, distance: 79.7
click at [959, 181] on div at bounding box center [958, 123] width 3 height 179
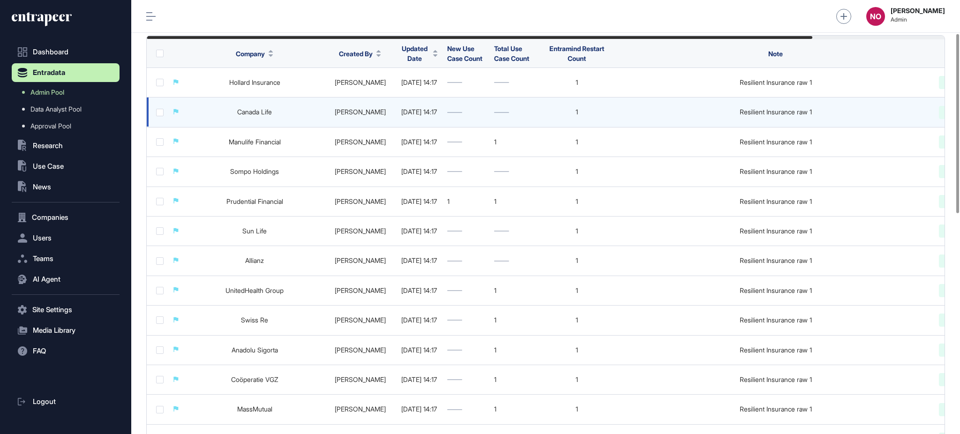
click at [799, 118] on td "Resilient Insurance raw 1" at bounding box center [775, 113] width 317 height 30
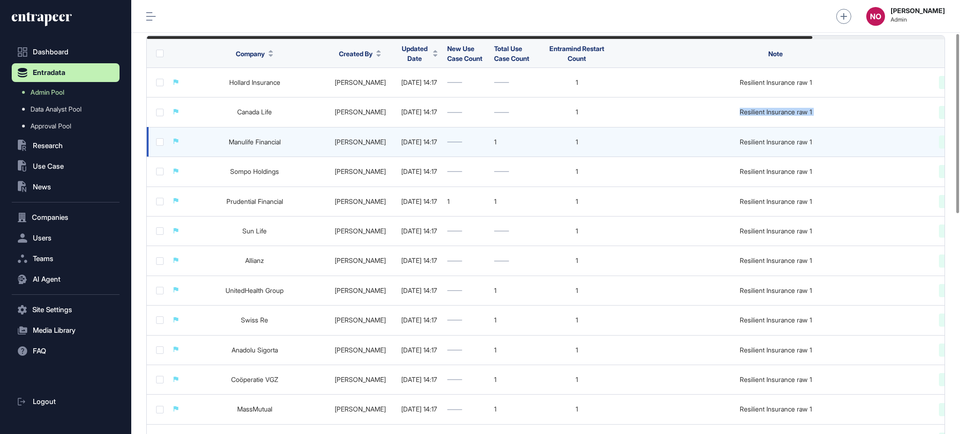
copy tr "Resilient Insurance raw 1 Completed"
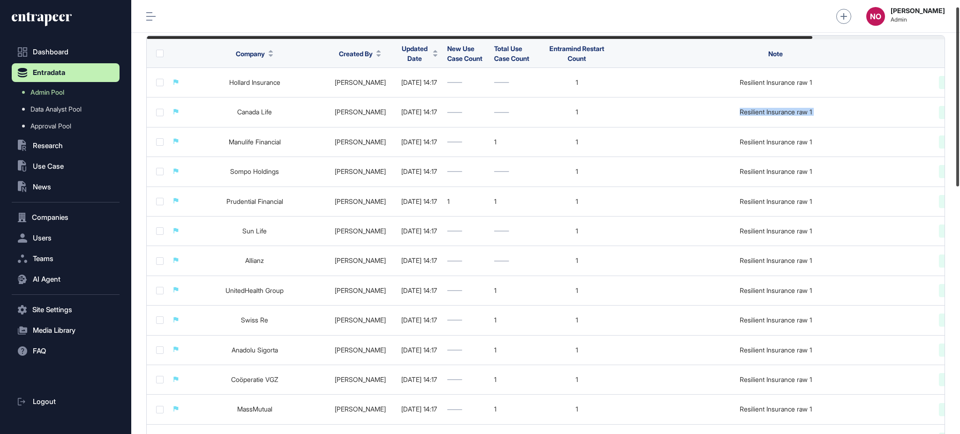
scroll to position [0, 0]
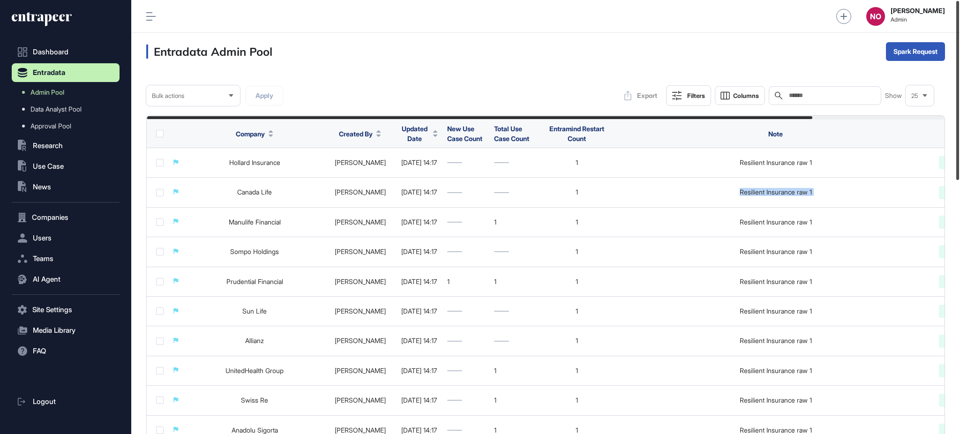
drag, startPoint x: 959, startPoint y: 177, endPoint x: 959, endPoint y: 92, distance: 84.9
click at [959, 92] on div at bounding box center [958, 90] width 3 height 179
click at [789, 90] on div "Search" at bounding box center [825, 95] width 113 height 19
paste input "**********"
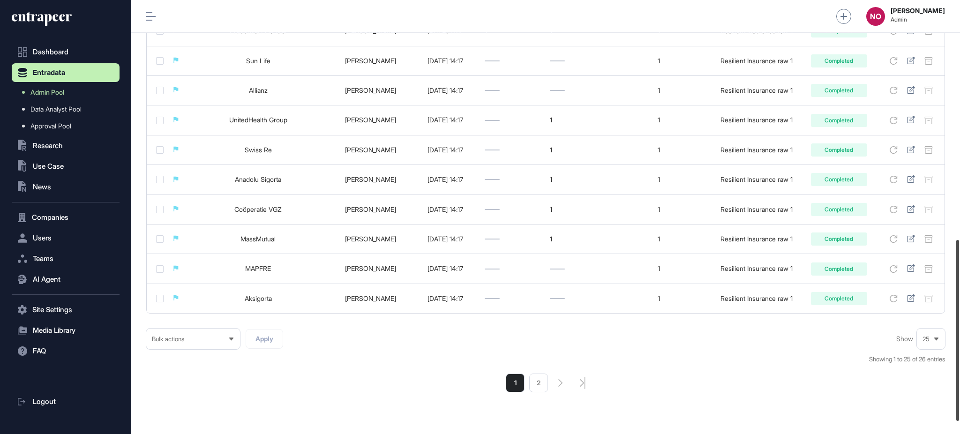
drag, startPoint x: 959, startPoint y: 151, endPoint x: 613, endPoint y: 387, distance: 419.4
click at [936, 380] on div "**********" at bounding box center [545, 217] width 829 height 434
click at [541, 387] on li "2" at bounding box center [538, 381] width 19 height 19
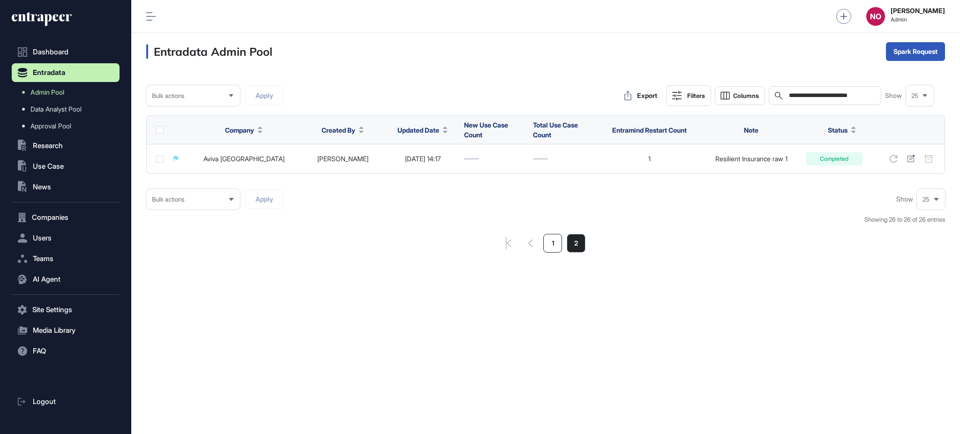
click at [559, 244] on li "1" at bounding box center [552, 243] width 19 height 19
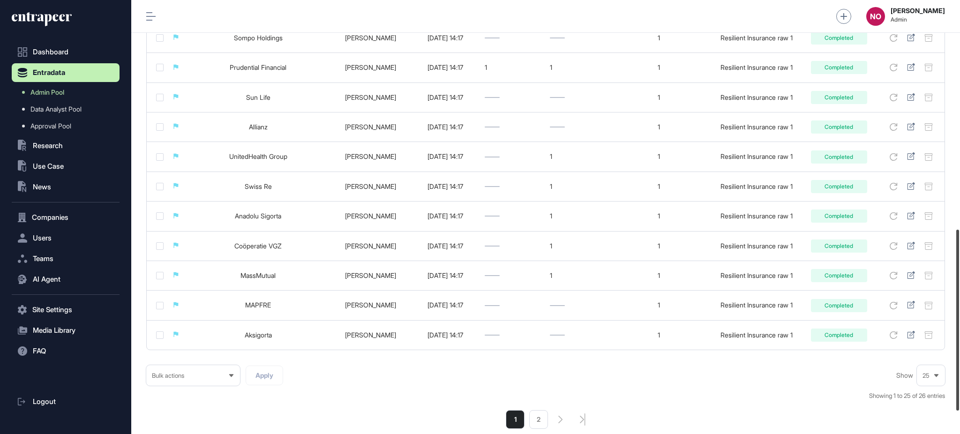
scroll to position [531, 0]
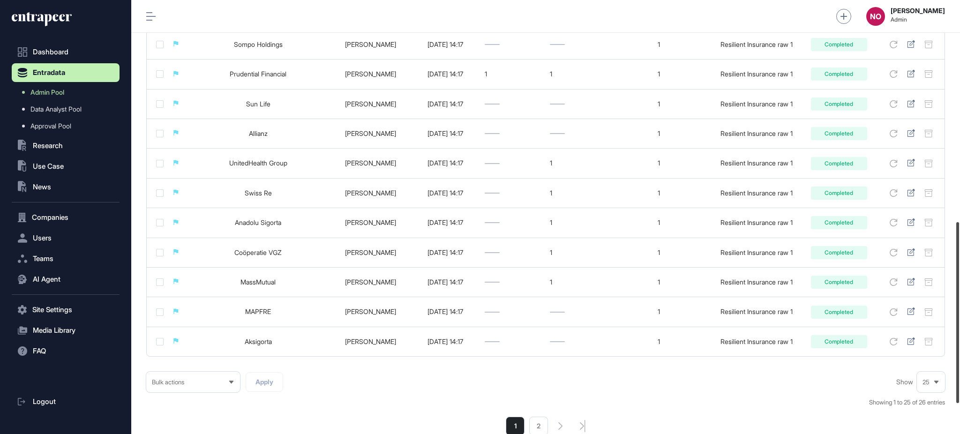
drag, startPoint x: 959, startPoint y: 121, endPoint x: 959, endPoint y: 342, distance: 221.3
click at [959, 342] on div at bounding box center [958, 312] width 3 height 181
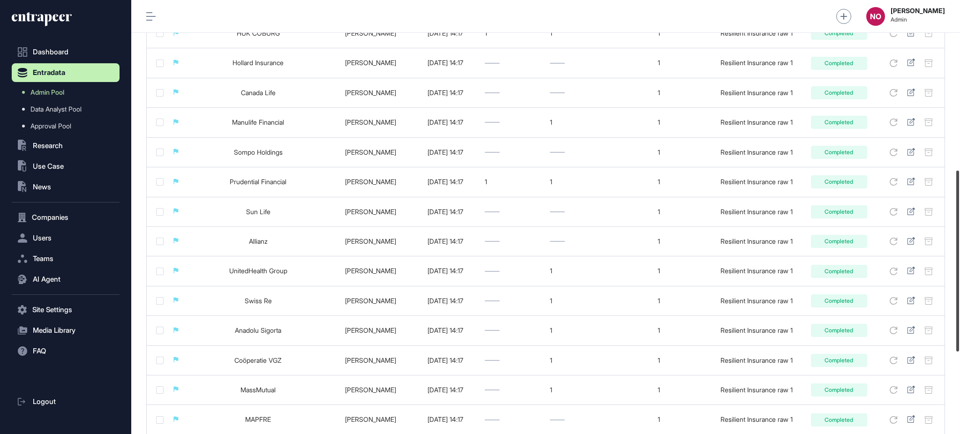
scroll to position [402, 0]
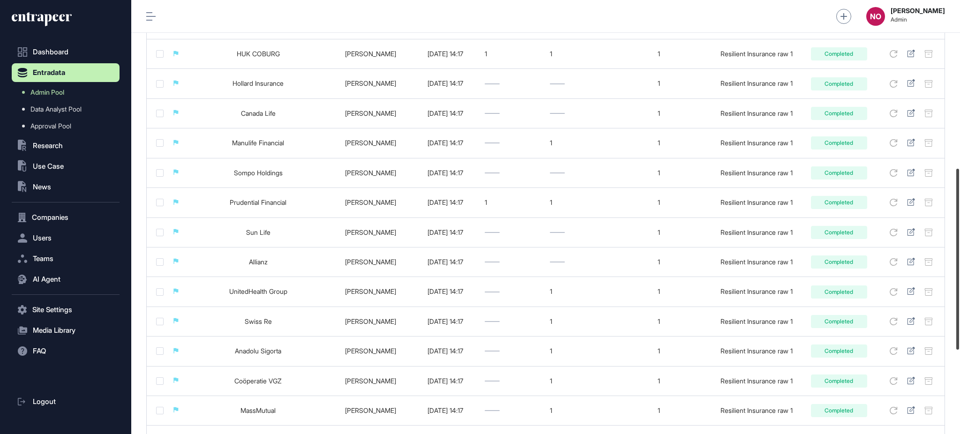
drag, startPoint x: 959, startPoint y: 317, endPoint x: 959, endPoint y: 264, distance: 53.5
click at [959, 264] on div at bounding box center [958, 259] width 3 height 181
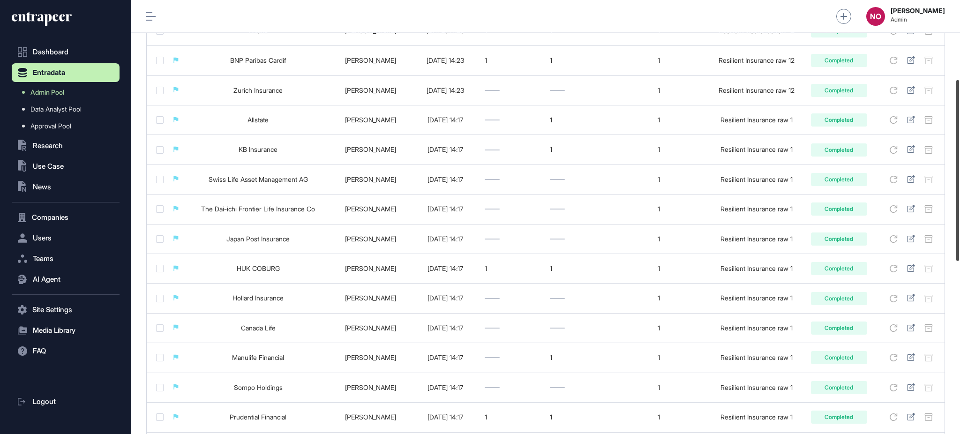
scroll to position [184, 0]
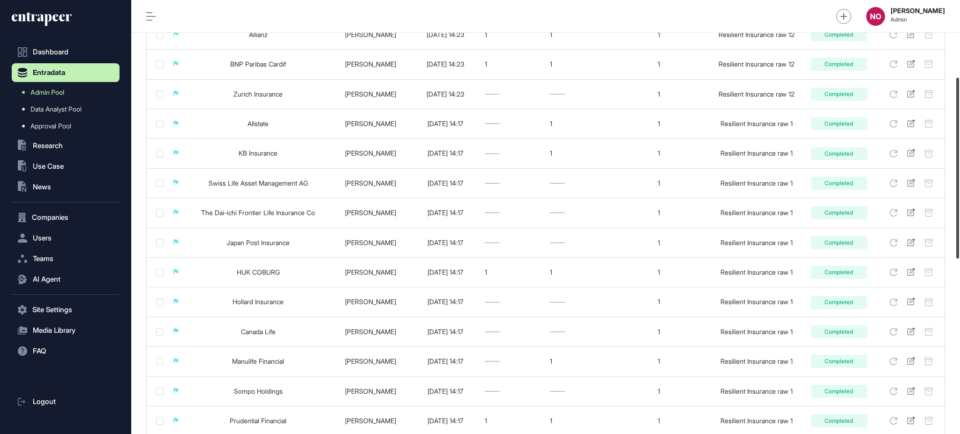
drag, startPoint x: 959, startPoint y: 252, endPoint x: 959, endPoint y: 161, distance: 91.0
click at [959, 161] on div at bounding box center [958, 168] width 3 height 181
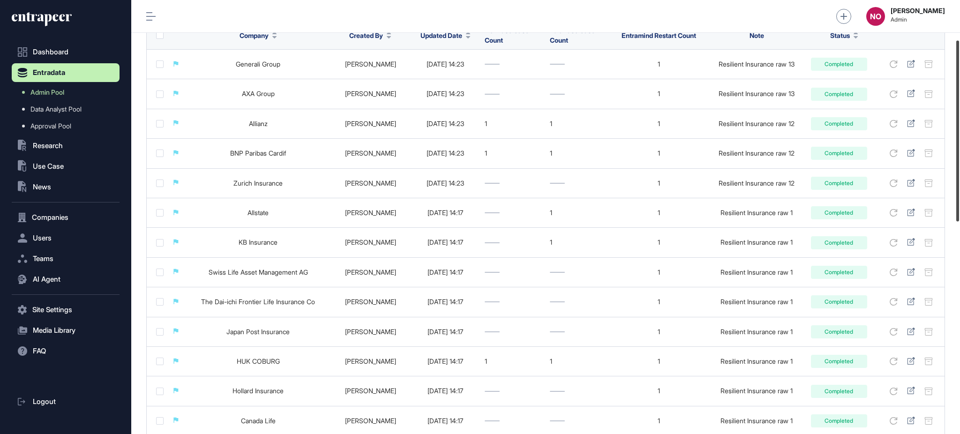
scroll to position [98, 0]
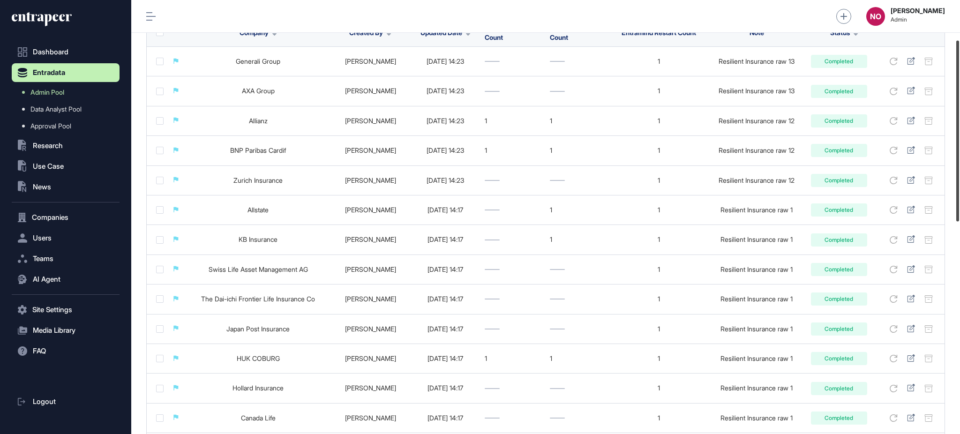
drag, startPoint x: 959, startPoint y: 213, endPoint x: 959, endPoint y: 177, distance: 36.1
click at [959, 177] on div at bounding box center [958, 131] width 3 height 181
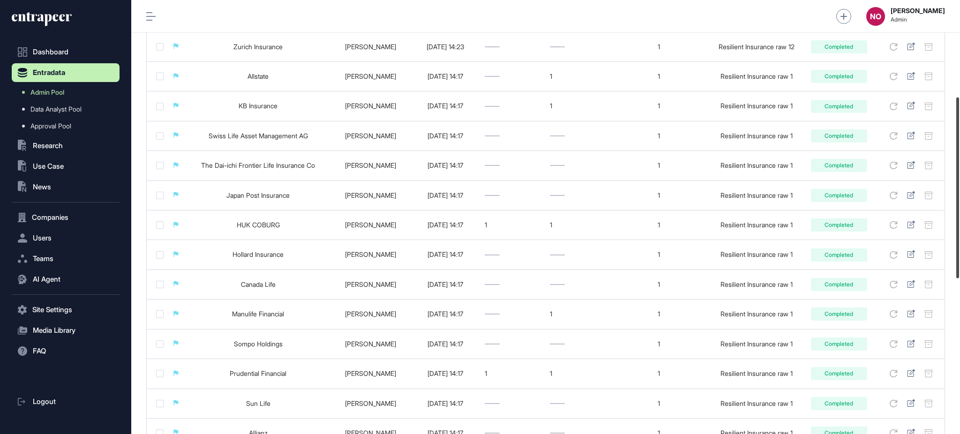
scroll to position [0, 0]
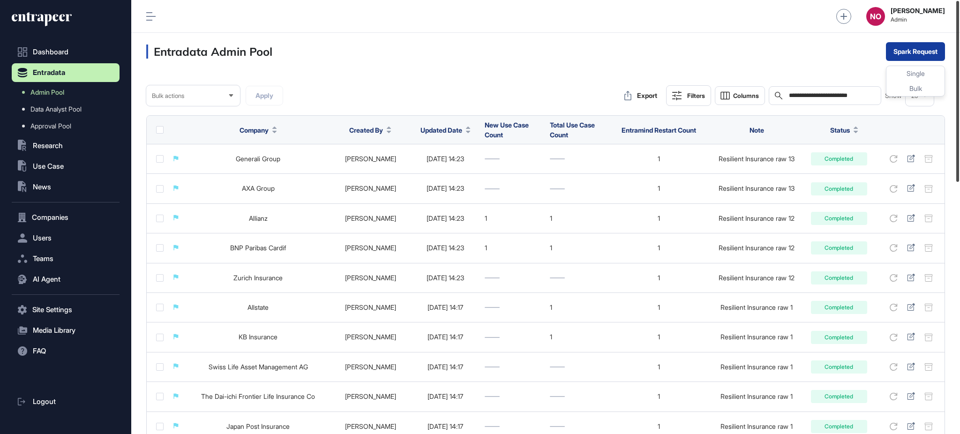
drag, startPoint x: 959, startPoint y: 157, endPoint x: 941, endPoint y: 46, distance: 112.2
click at [941, 46] on div "**********" at bounding box center [545, 217] width 829 height 434
click at [864, 92] on input "**********" at bounding box center [831, 96] width 87 height 8
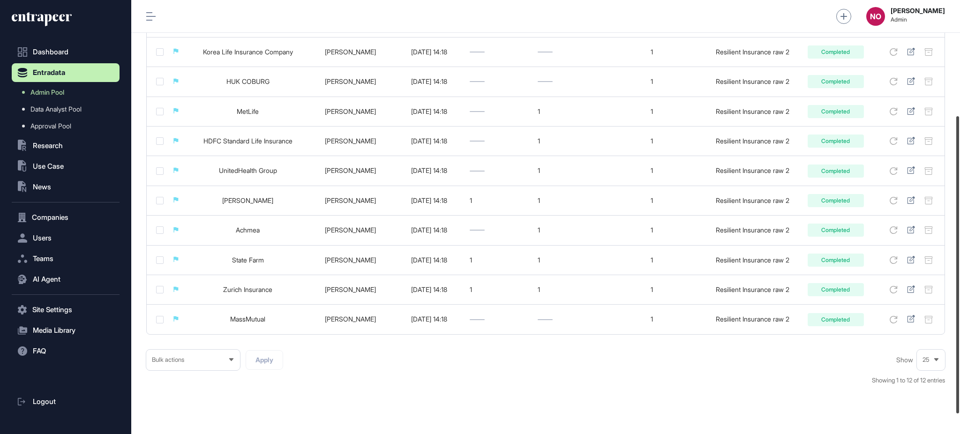
scroll to position [168, 0]
drag, startPoint x: 959, startPoint y: 145, endPoint x: 959, endPoint y: 261, distance: 115.3
click at [959, 261] on div at bounding box center [958, 264] width 3 height 297
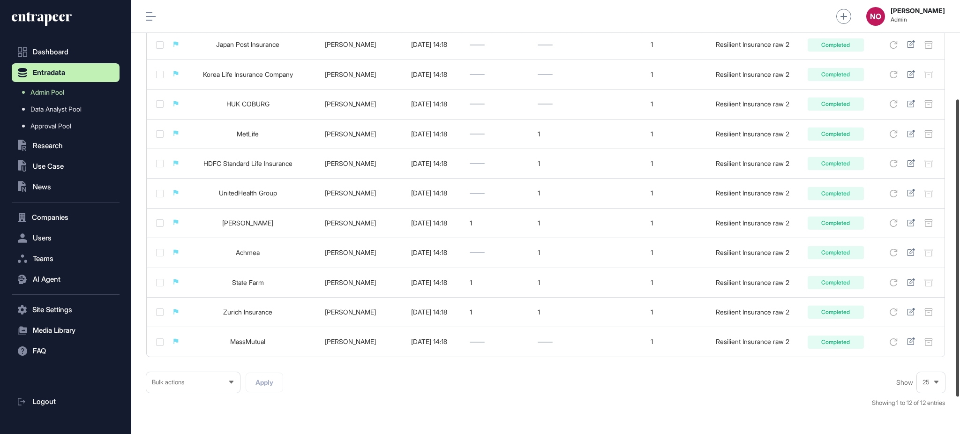
scroll to position [145, 0]
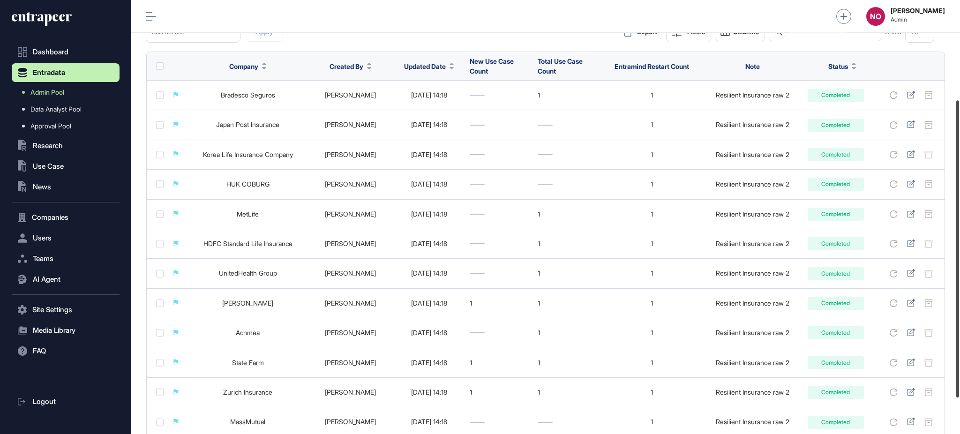
drag, startPoint x: 959, startPoint y: 176, endPoint x: 937, endPoint y: 79, distance: 100.1
click at [953, 103] on div "**********" at bounding box center [545, 217] width 829 height 434
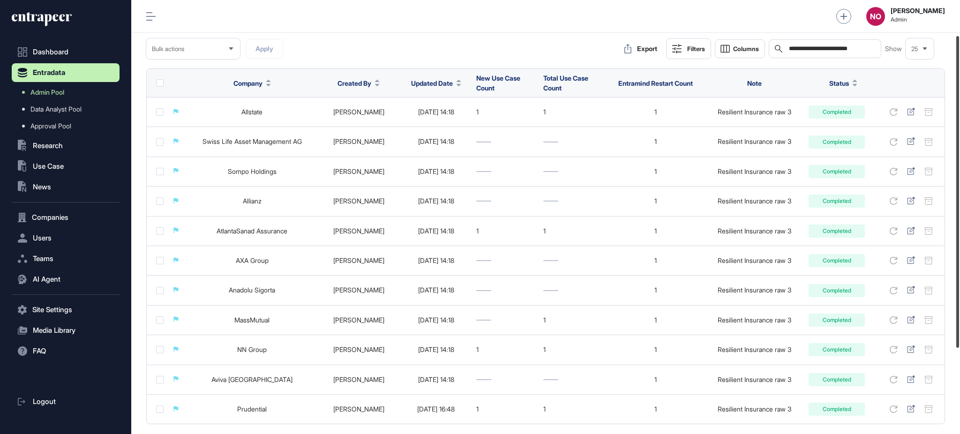
scroll to position [49, 0]
drag, startPoint x: 959, startPoint y: 150, endPoint x: 959, endPoint y: 184, distance: 34.7
click at [959, 184] on div at bounding box center [958, 192] width 3 height 312
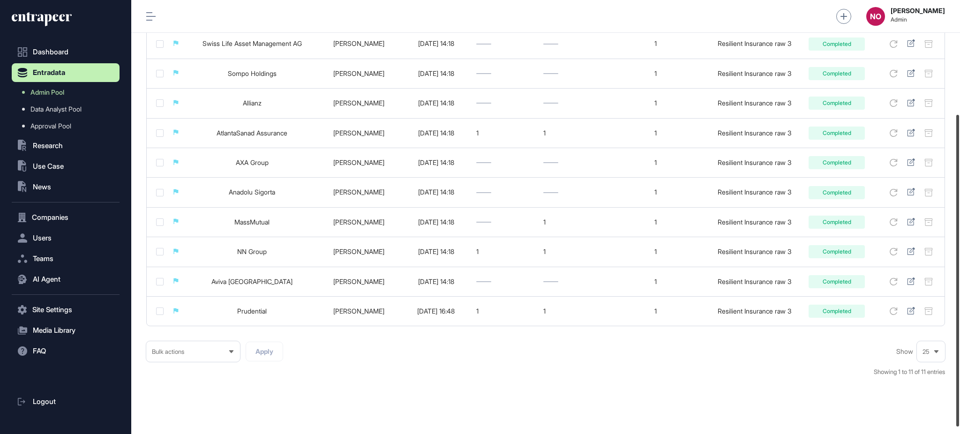
scroll to position [163, 0]
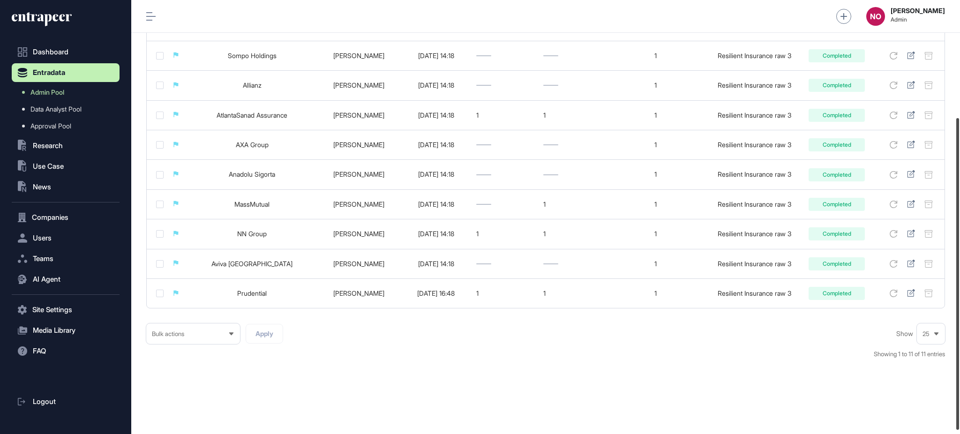
drag, startPoint x: 959, startPoint y: 192, endPoint x: 959, endPoint y: 258, distance: 65.6
click at [959, 258] on div at bounding box center [958, 274] width 3 height 312
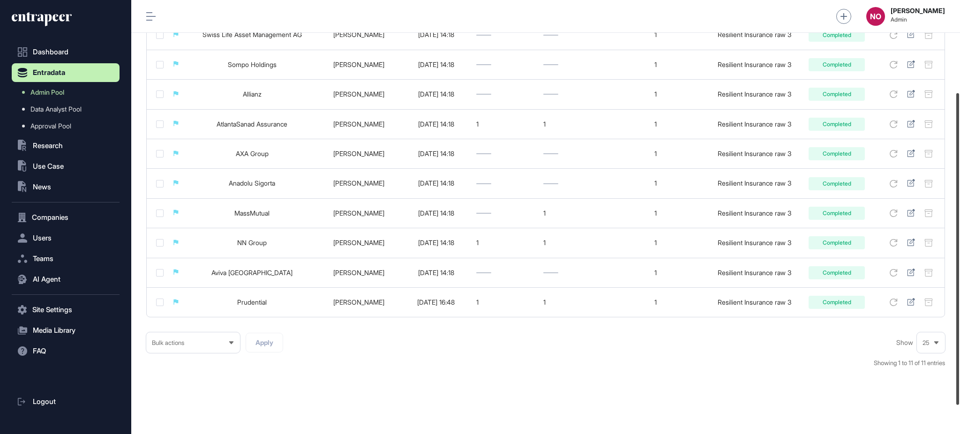
scroll to position [168, 0]
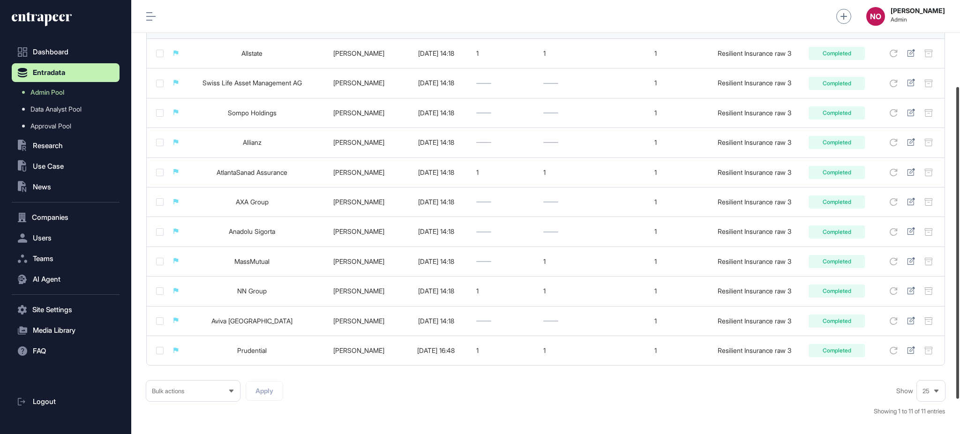
drag, startPoint x: 959, startPoint y: 348, endPoint x: 959, endPoint y: 265, distance: 83.5
click at [959, 289] on div at bounding box center [958, 243] width 3 height 312
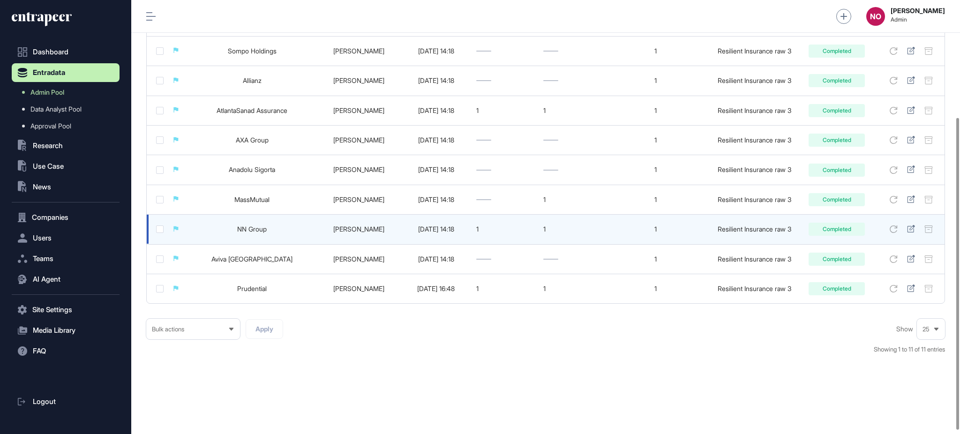
scroll to position [0, 0]
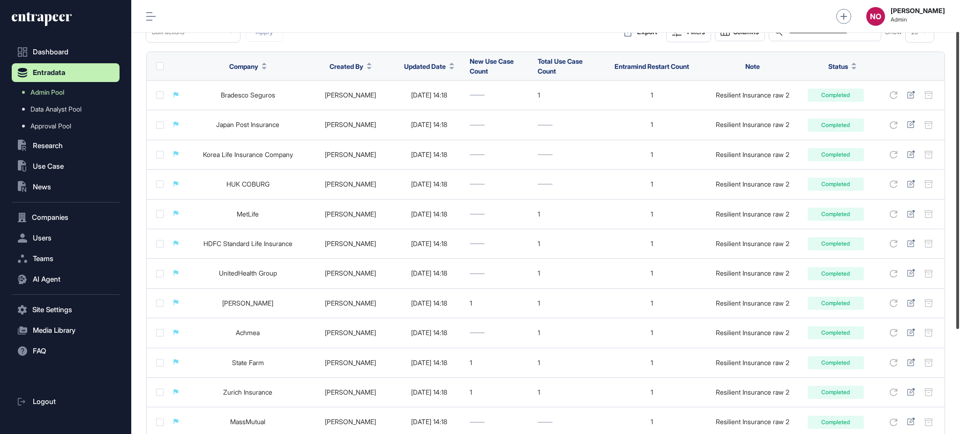
scroll to position [43, 0]
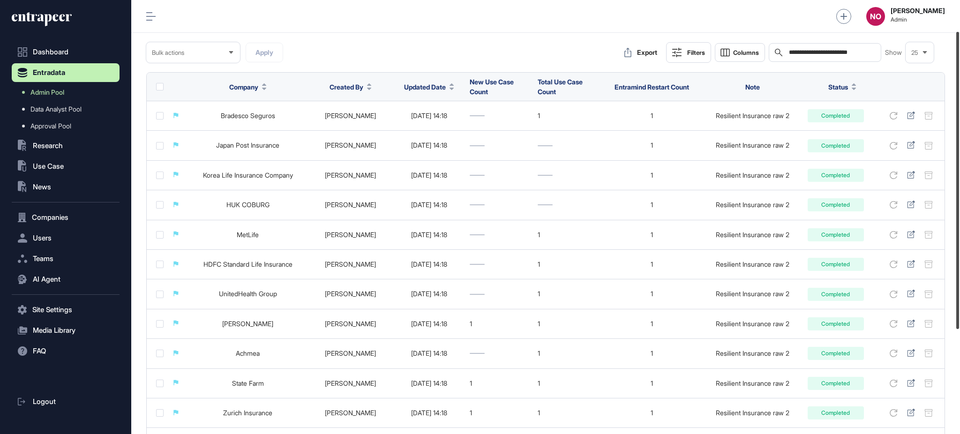
drag, startPoint x: 959, startPoint y: 80, endPoint x: 959, endPoint y: 110, distance: 30.0
click at [959, 110] on div at bounding box center [958, 180] width 3 height 297
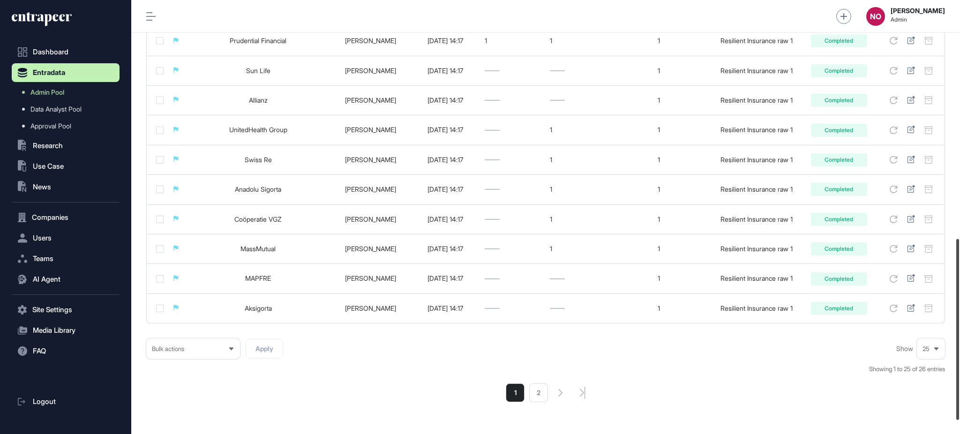
scroll to position [604, 0]
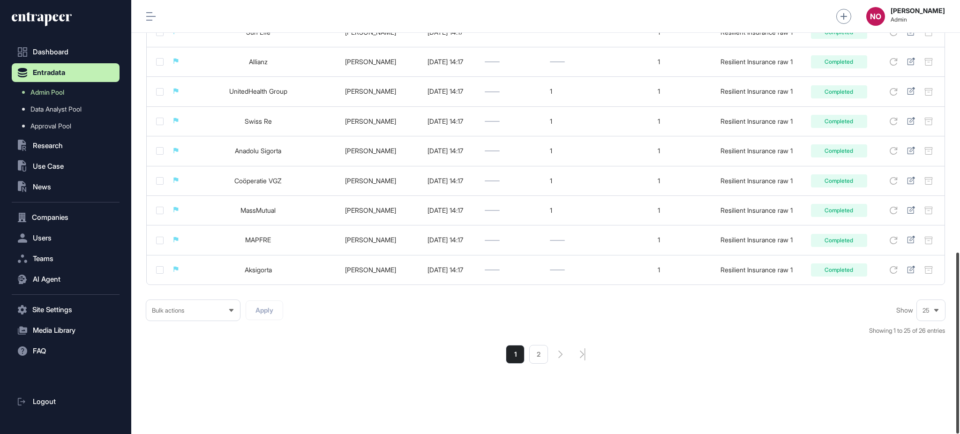
drag, startPoint x: 959, startPoint y: 86, endPoint x: 959, endPoint y: 361, distance: 274.8
click at [959, 361] on div at bounding box center [958, 343] width 3 height 181
click at [541, 359] on li "2" at bounding box center [538, 354] width 19 height 19
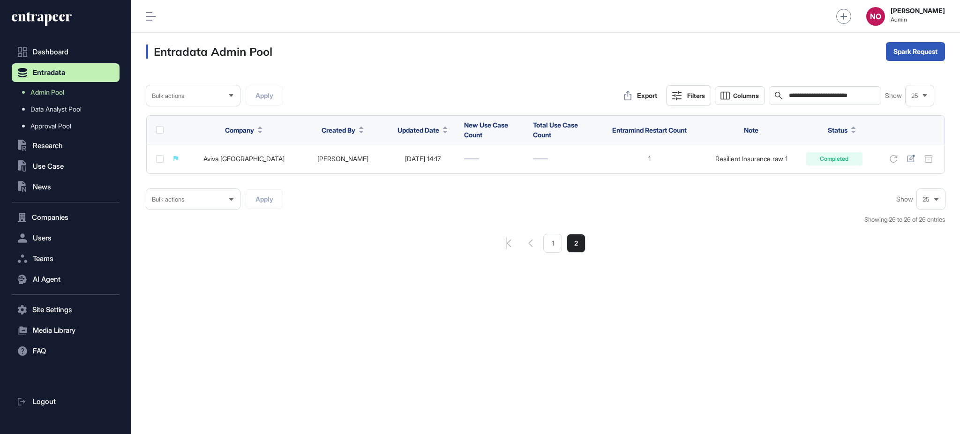
click at [861, 94] on input "**********" at bounding box center [831, 96] width 87 height 8
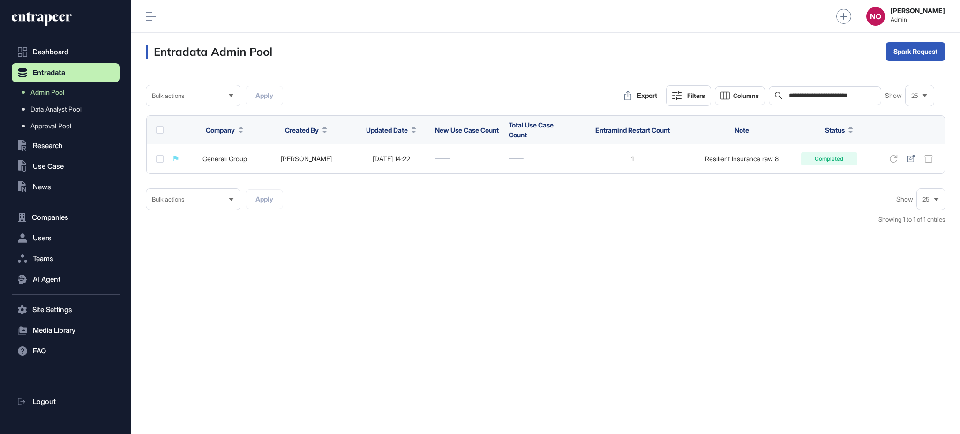
type input "**********"
